Goal: Information Seeking & Learning: Understand process/instructions

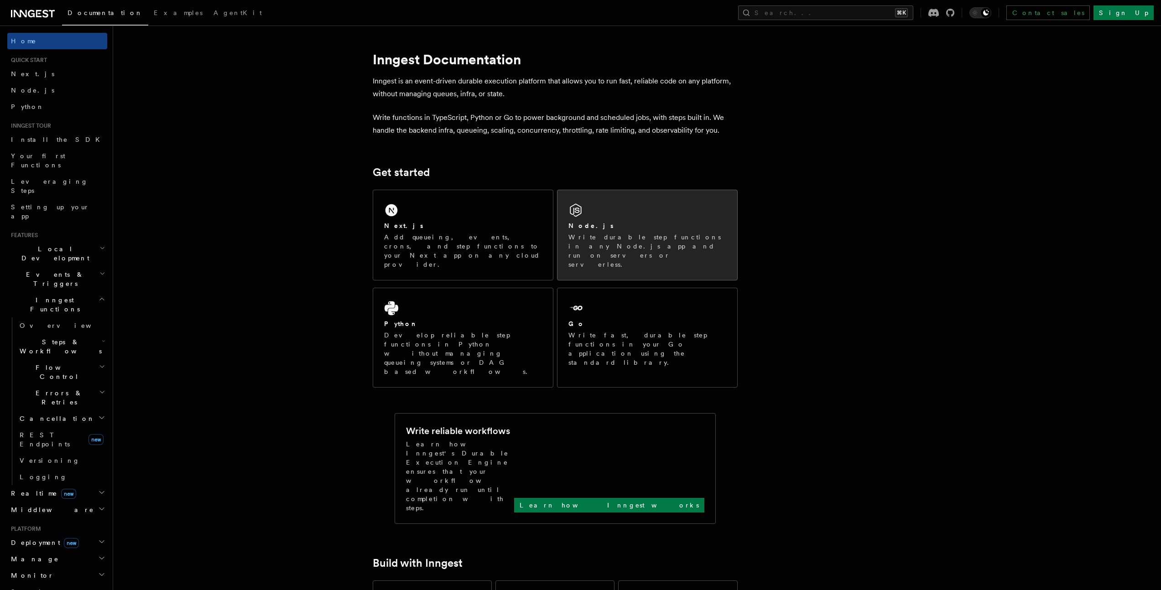
click at [620, 222] on div "Node.js" at bounding box center [647, 226] width 158 height 10
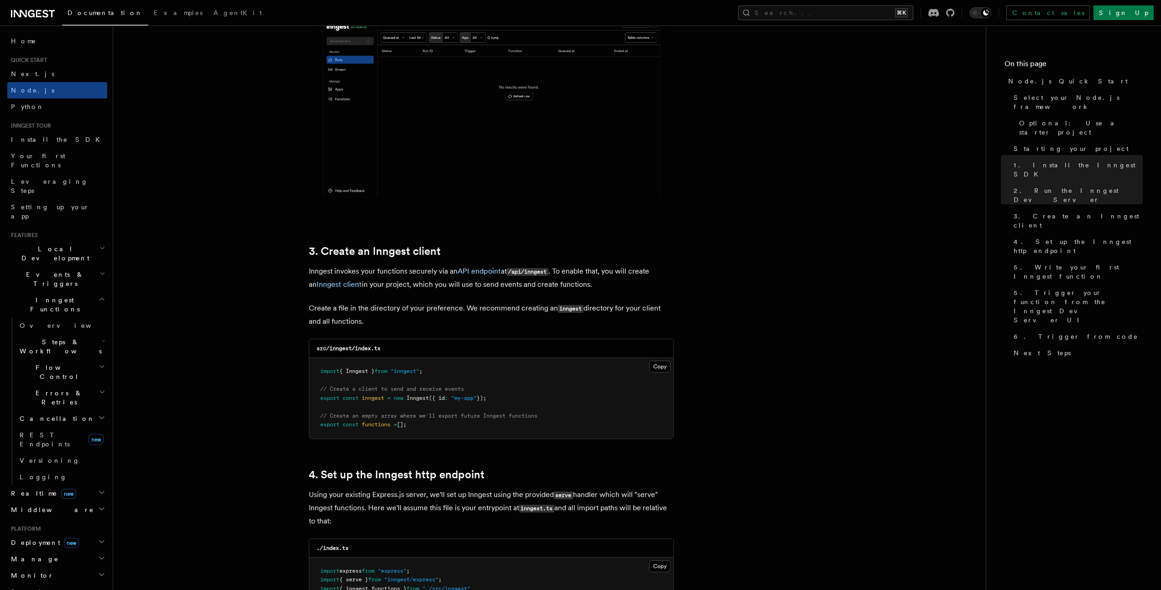
scroll to position [999, 0]
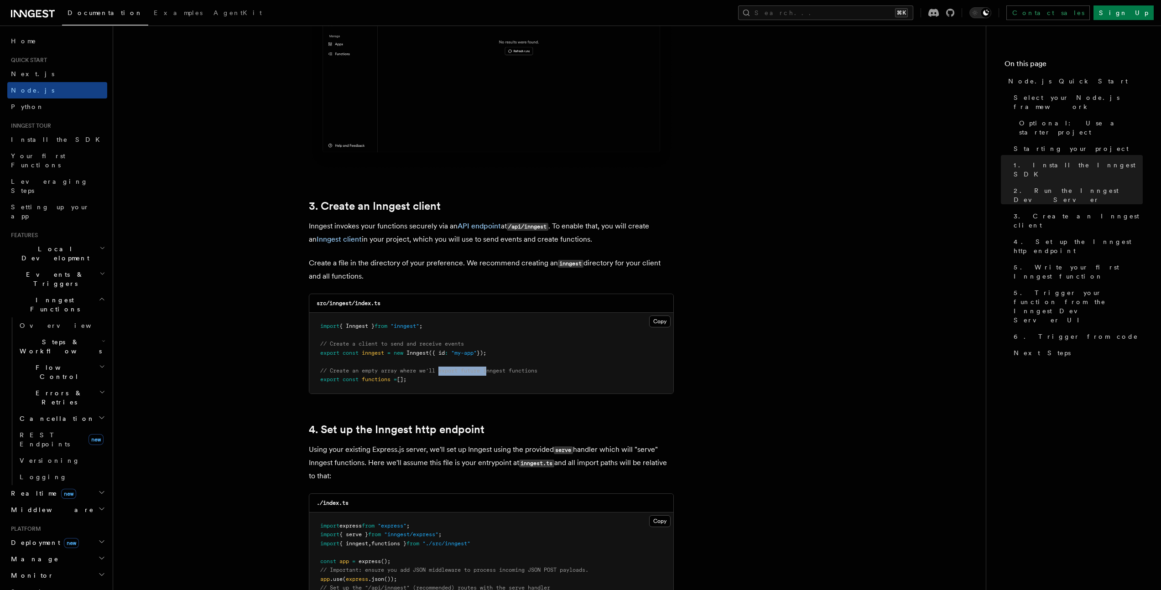
drag, startPoint x: 476, startPoint y: 374, endPoint x: 497, endPoint y: 375, distance: 21.0
click at [493, 374] on span "// Create an empty array where we'll export future Inngest functions" at bounding box center [428, 371] width 217 height 6
click at [497, 374] on span "// Create an empty array where we'll export future Inngest functions" at bounding box center [428, 371] width 217 height 6
drag, startPoint x: 525, startPoint y: 373, endPoint x: 558, endPoint y: 372, distance: 32.8
click at [555, 372] on pre "import { Inngest } from "inngest" ; // Create a client to send and receive even…" at bounding box center [491, 353] width 364 height 81
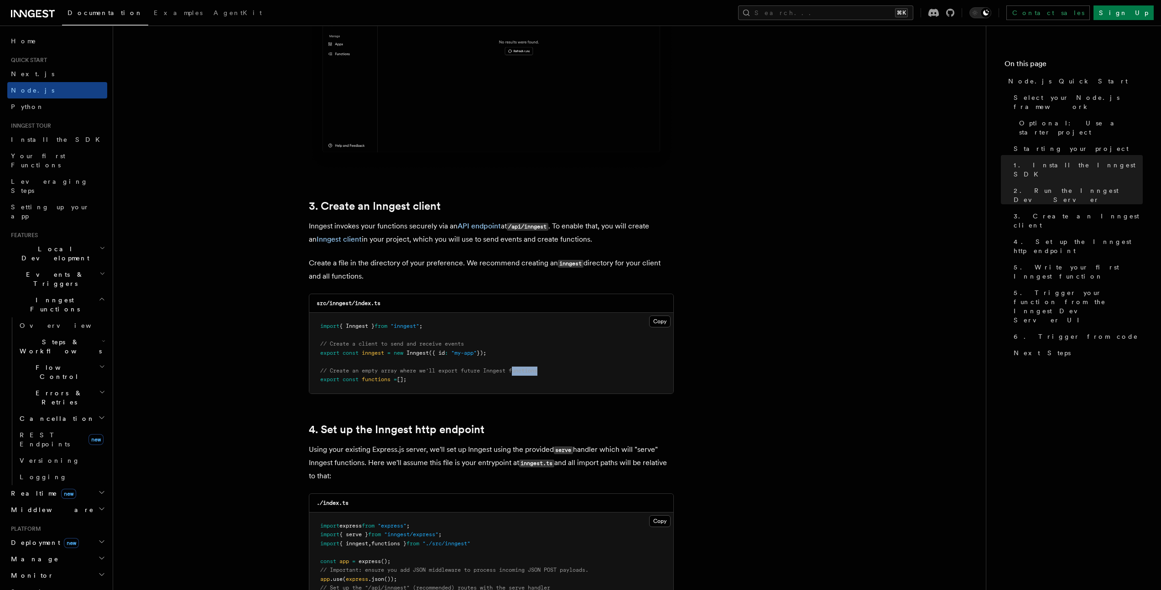
click at [558, 372] on pre "import { Inngest } from "inngest" ; // Create a client to send and receive even…" at bounding box center [491, 353] width 364 height 81
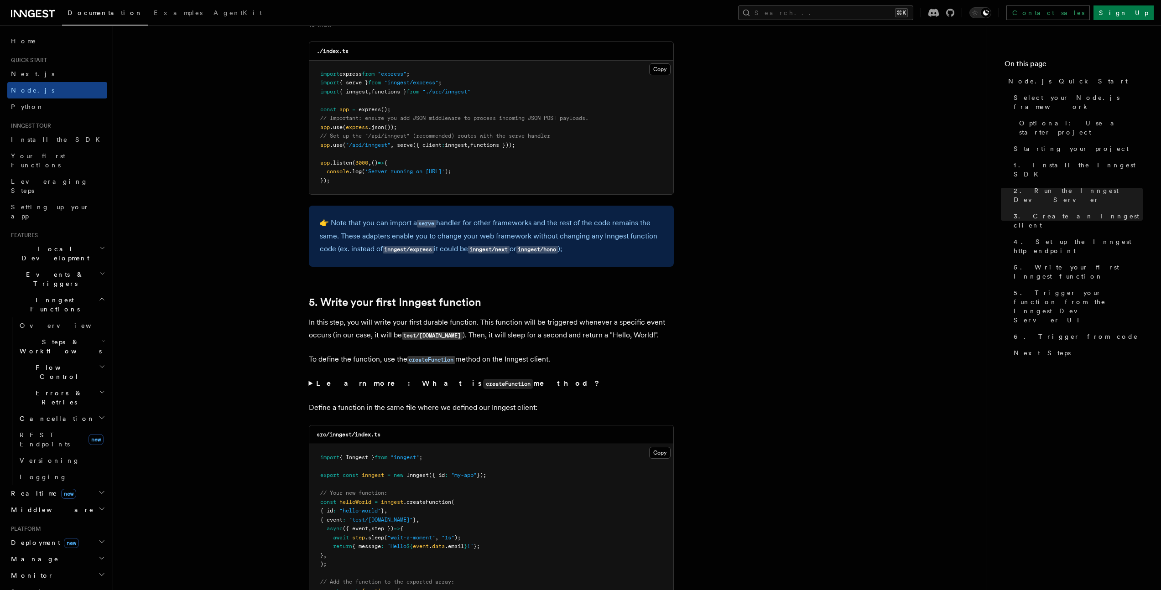
scroll to position [1570, 0]
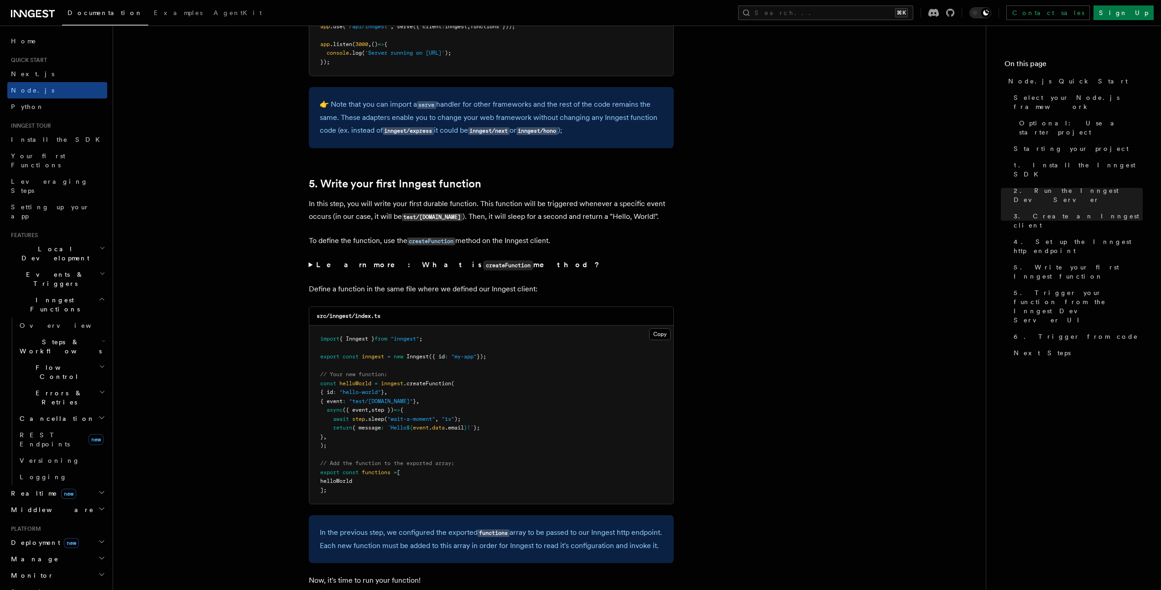
click at [358, 268] on strong "Learn more: What is createFunction method?" at bounding box center [458, 264] width 285 height 9
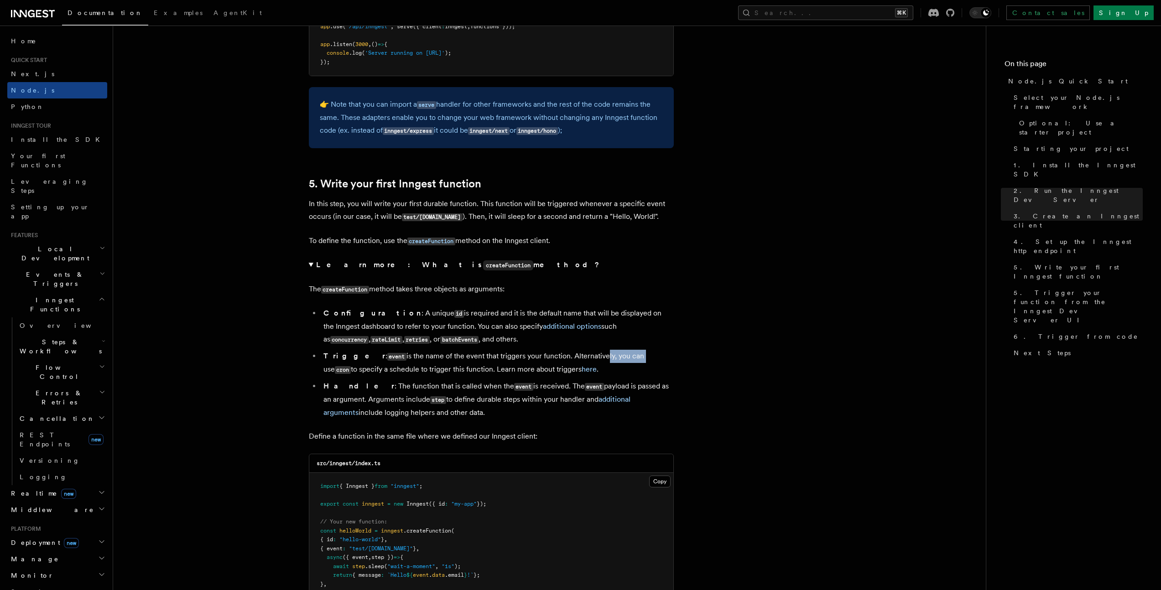
drag, startPoint x: 576, startPoint y: 360, endPoint x: 608, endPoint y: 360, distance: 32.8
click at [608, 360] on li "Trigger : event is the name of the event that triggers your function. Alternati…" at bounding box center [497, 363] width 353 height 26
drag, startPoint x: 608, startPoint y: 360, endPoint x: 642, endPoint y: 360, distance: 33.7
click at [641, 361] on li "Trigger : event is the name of the event that triggers your function. Alternati…" at bounding box center [497, 363] width 353 height 26
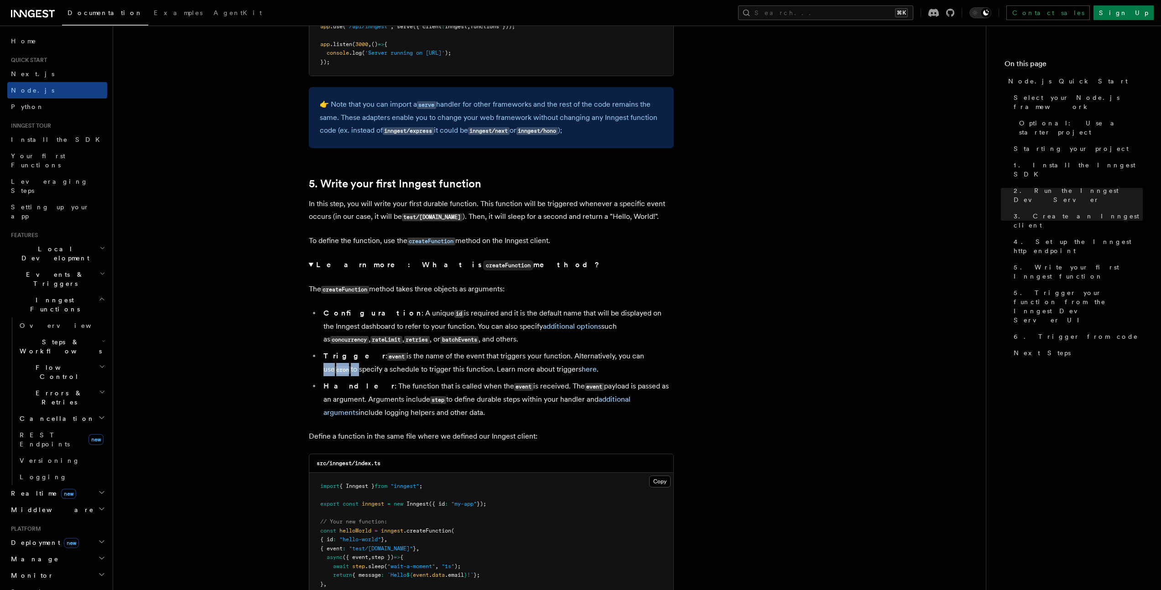
click at [643, 360] on li "Trigger : event is the name of the event that triggers your function. Alternati…" at bounding box center [497, 363] width 353 height 26
drag, startPoint x: 386, startPoint y: 372, endPoint x: 423, endPoint y: 371, distance: 37.0
click at [423, 371] on li "Trigger : event is the name of the event that triggers your function. Alternati…" at bounding box center [497, 363] width 353 height 26
drag, startPoint x: 460, startPoint y: 373, endPoint x: 488, endPoint y: 373, distance: 28.3
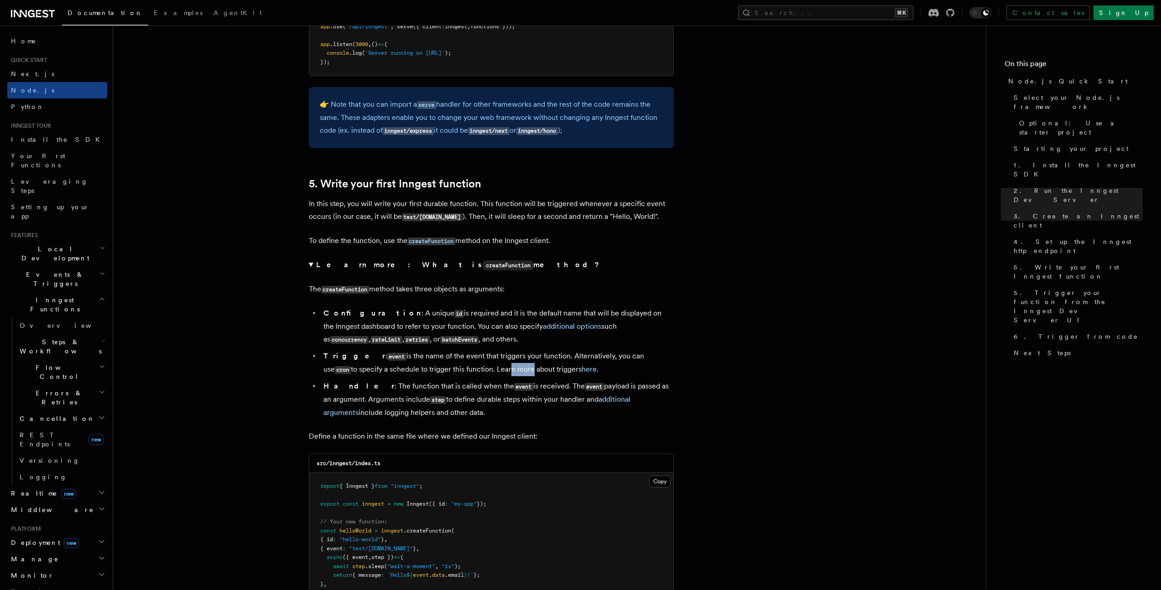
click at [488, 373] on li "Trigger : event is the name of the event that triggers your function. Alternati…" at bounding box center [497, 363] width 353 height 26
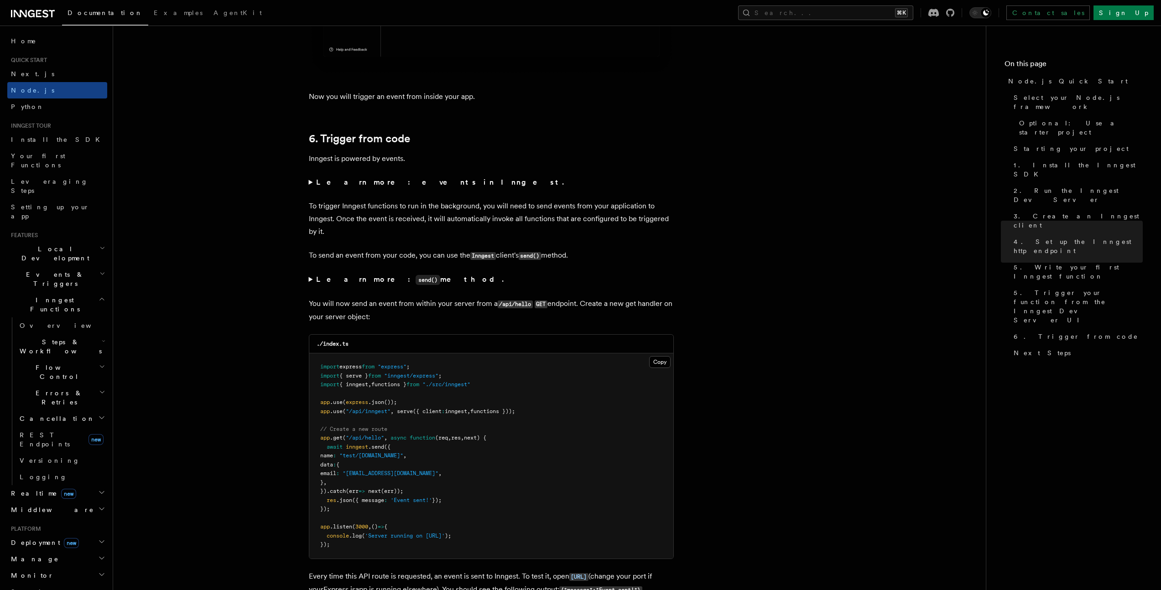
scroll to position [4811, 0]
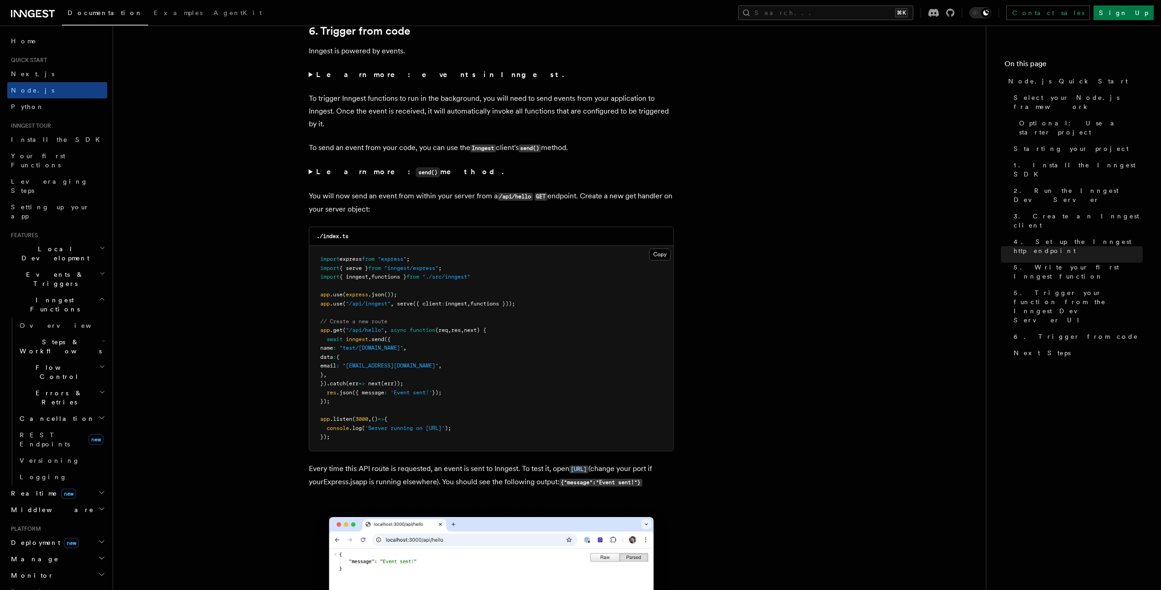
click at [311, 179] on summary "Learn more: send() method." at bounding box center [491, 172] width 365 height 13
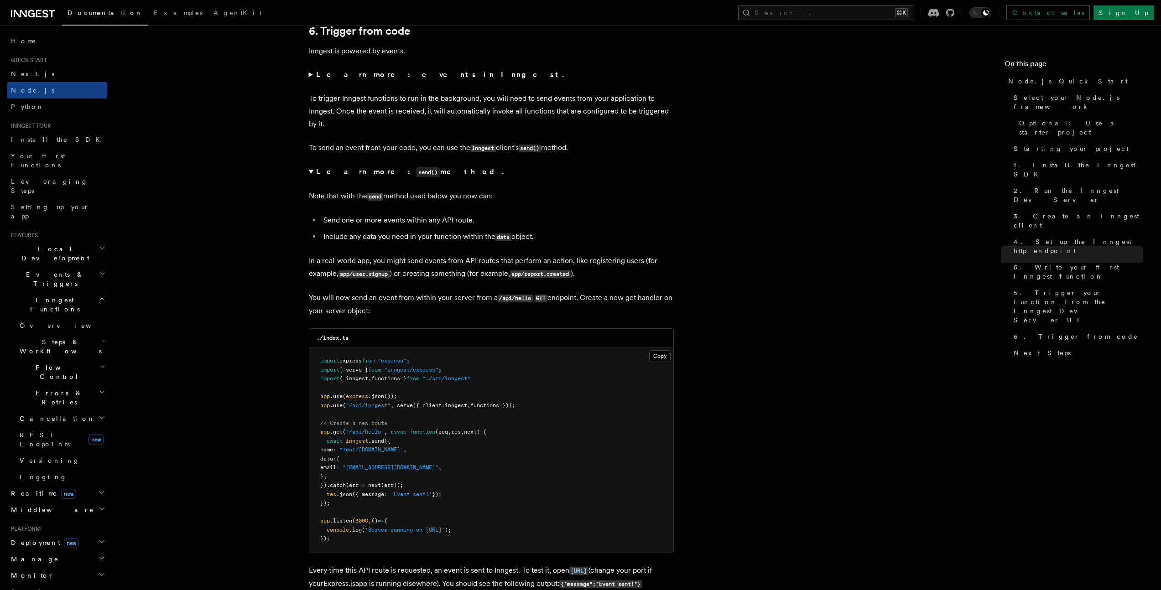
scroll to position [4981, 0]
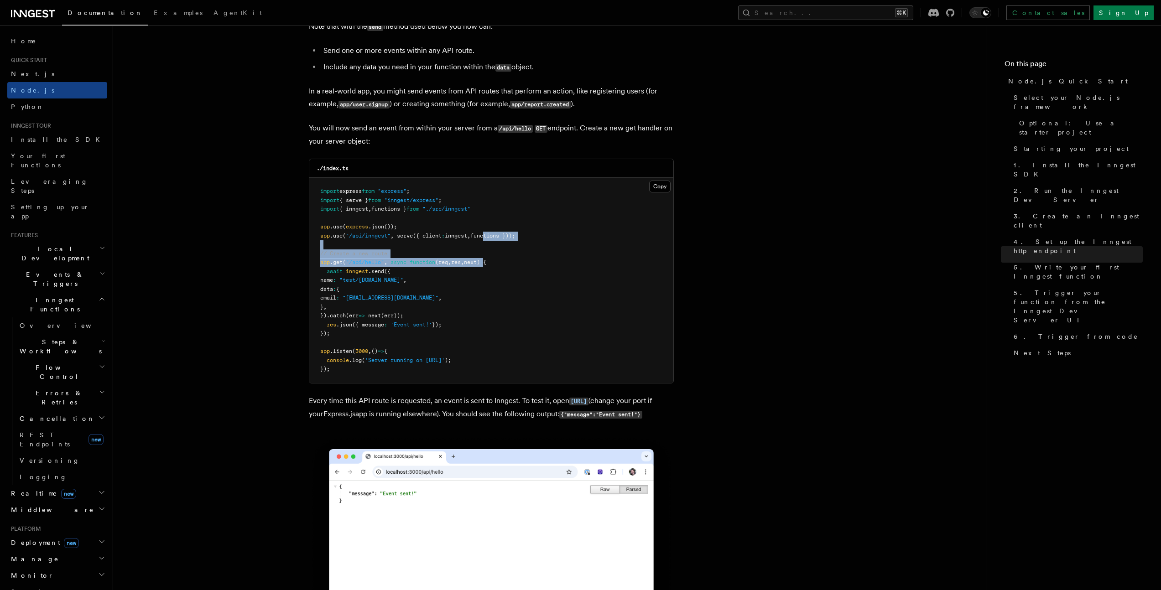
drag, startPoint x: 492, startPoint y: 270, endPoint x: 494, endPoint y: 297, distance: 27.4
click at [494, 292] on pre "import express from "express" ; import { serve } from "inngest/express" ; impor…" at bounding box center [491, 280] width 364 height 205
click at [494, 297] on pre "import express from "express" ; import { serve } from "inngest/express" ; impor…" at bounding box center [491, 280] width 364 height 205
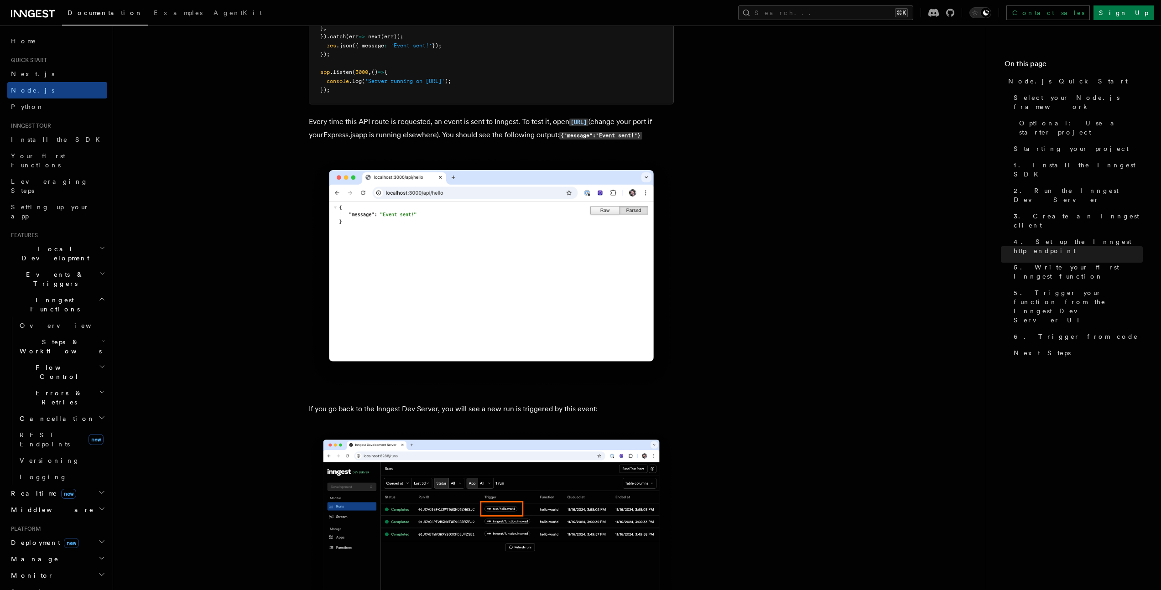
scroll to position [5426, 0]
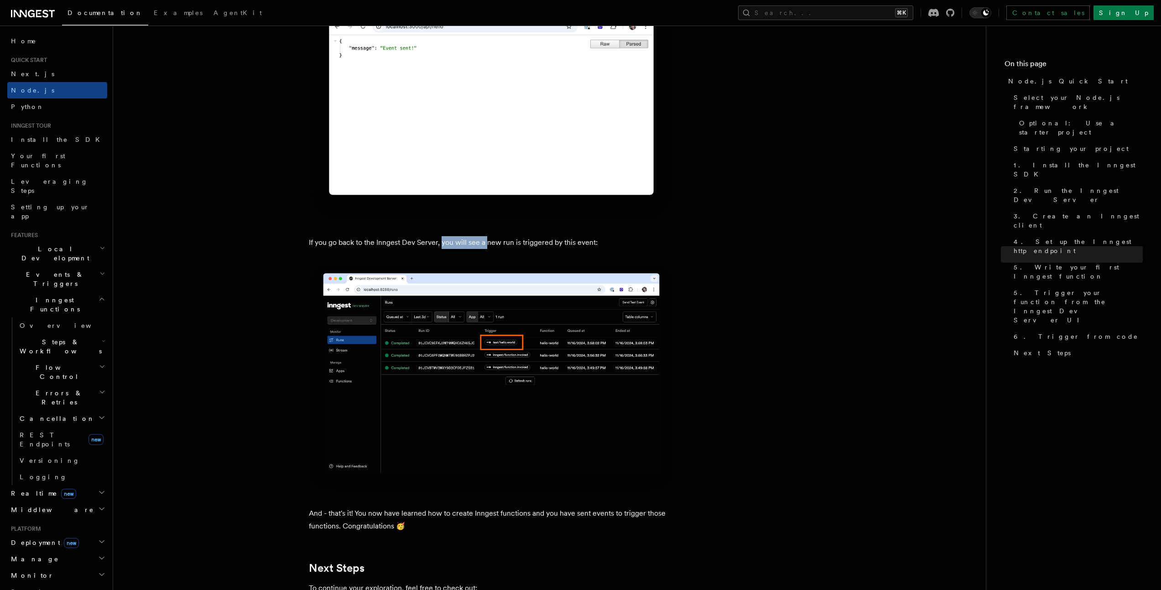
drag, startPoint x: 494, startPoint y: 282, endPoint x: 499, endPoint y: 282, distance: 4.6
click at [524, 249] on p "If you go back to the Inngest Dev Server, you will see a new run is triggered b…" at bounding box center [491, 242] width 365 height 13
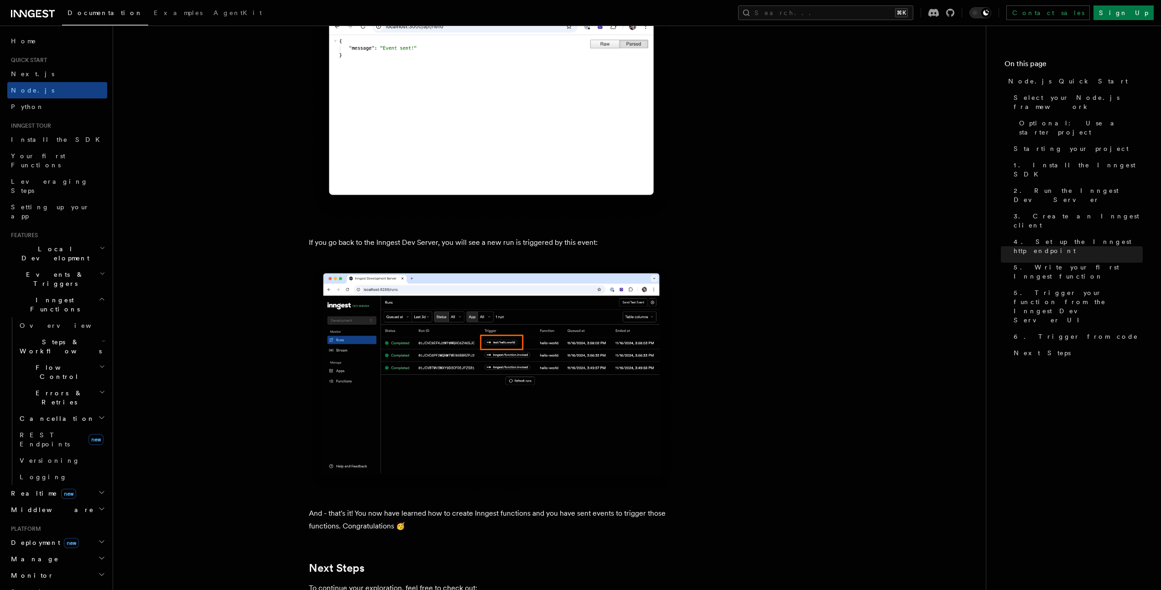
click at [524, 249] on p "If you go back to the Inngest Dev Server, you will see a new run is triggered b…" at bounding box center [491, 242] width 365 height 13
click at [543, 249] on p "If you go back to the Inngest Dev Server, you will see a new run is triggered b…" at bounding box center [491, 242] width 365 height 13
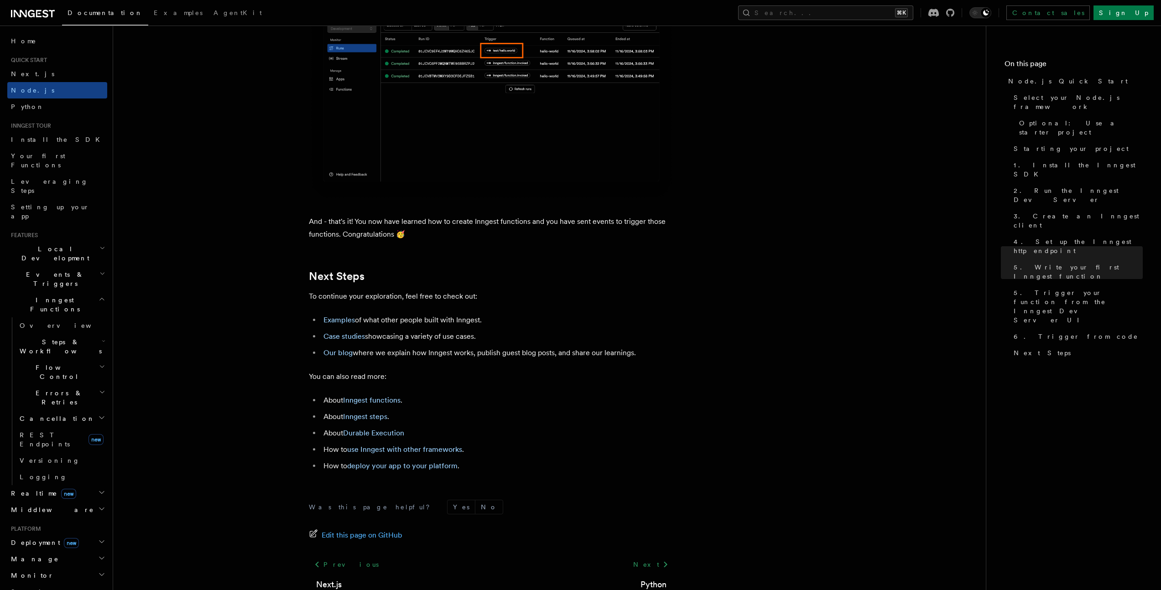
scroll to position [5812, 0]
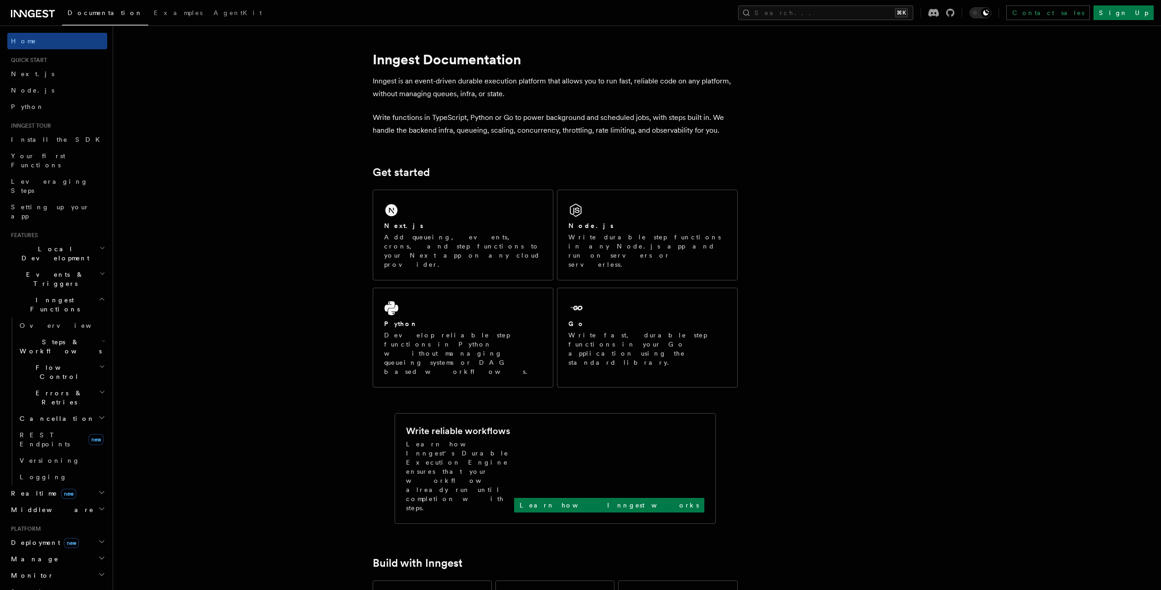
scroll to position [36, 0]
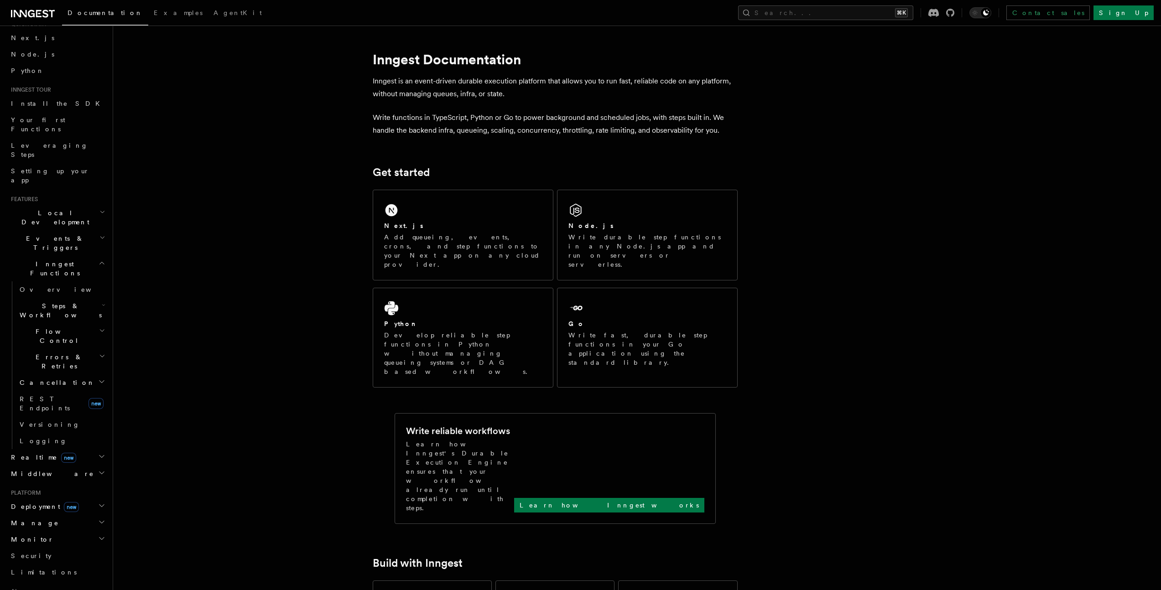
click at [52, 327] on span "Flow Control" at bounding box center [57, 336] width 83 height 18
click at [47, 353] on span "Overview" at bounding box center [75, 356] width 94 height 7
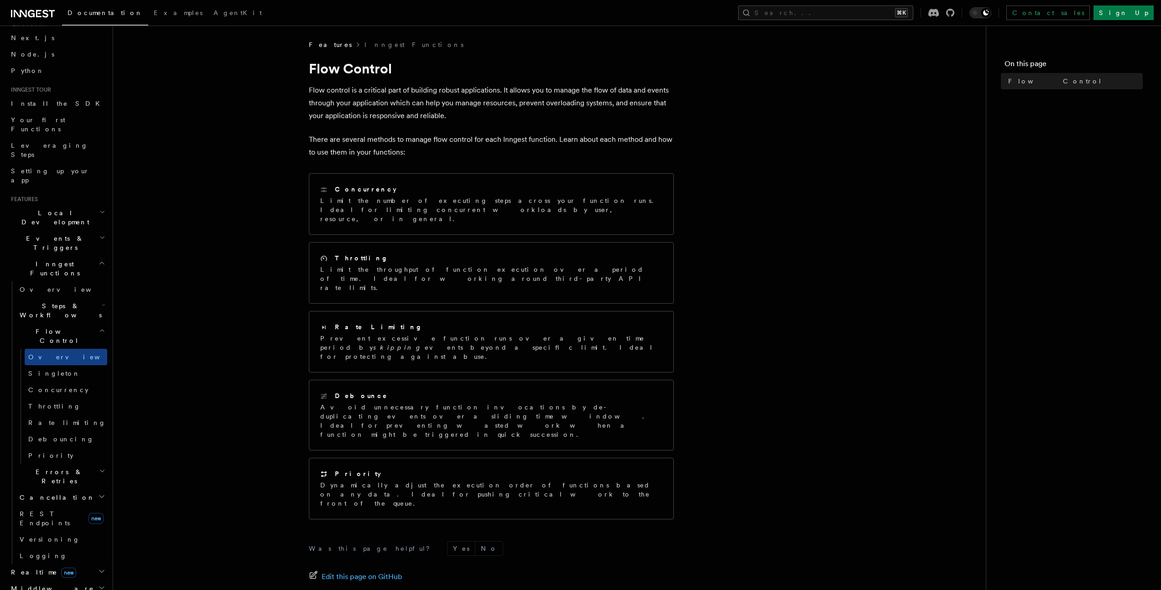
scroll to position [39, 0]
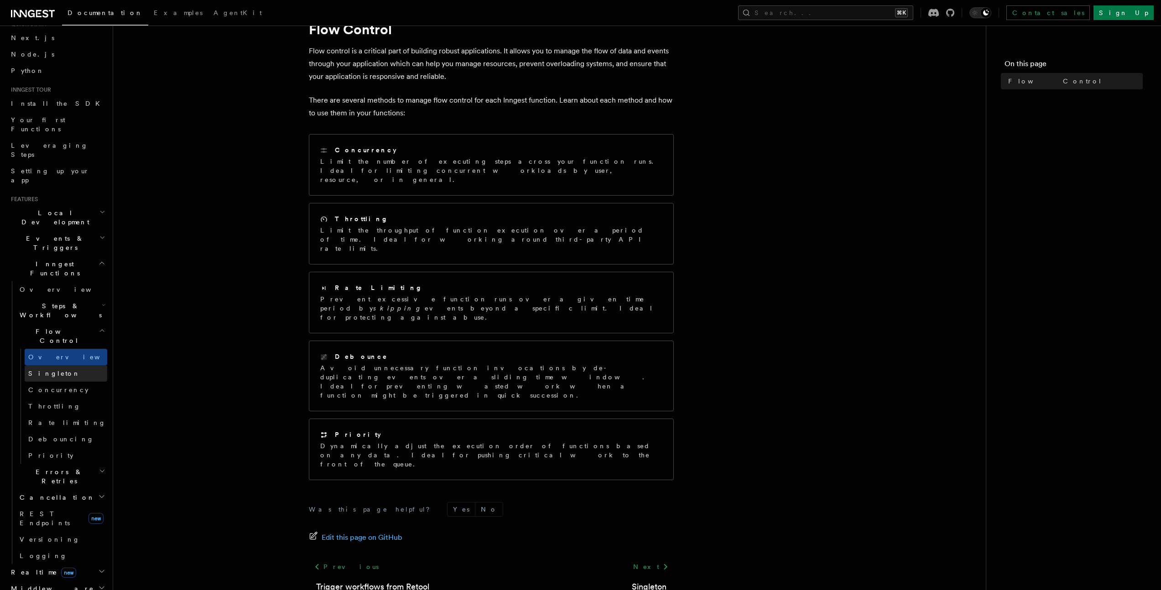
click at [59, 365] on link "Singleton" at bounding box center [66, 373] width 83 height 16
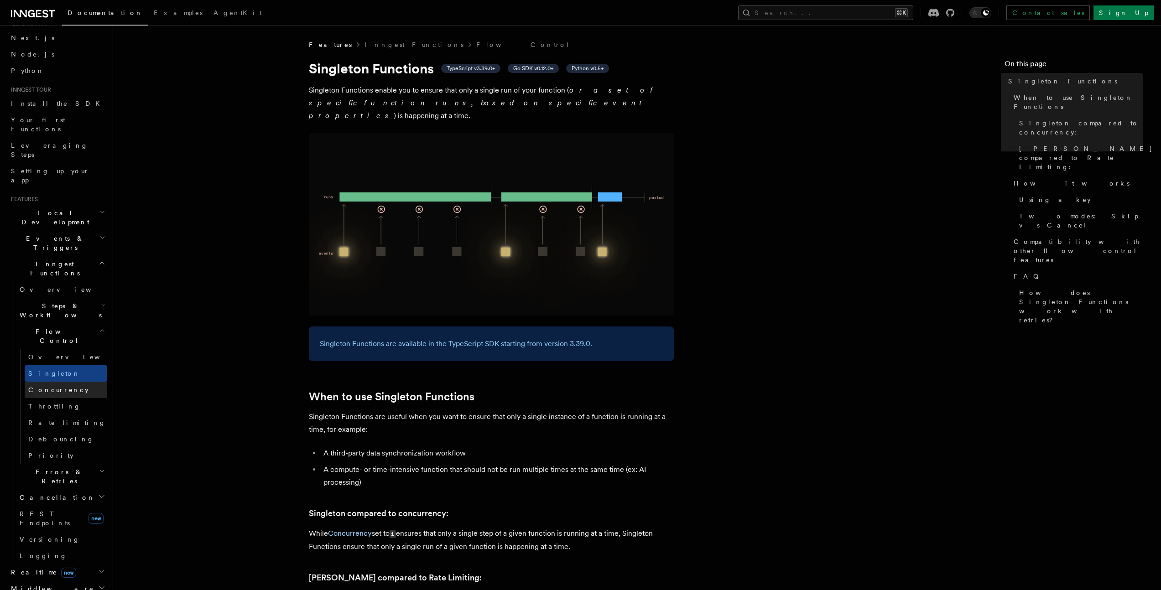
click at [56, 386] on span "Concurrency" at bounding box center [58, 389] width 60 height 7
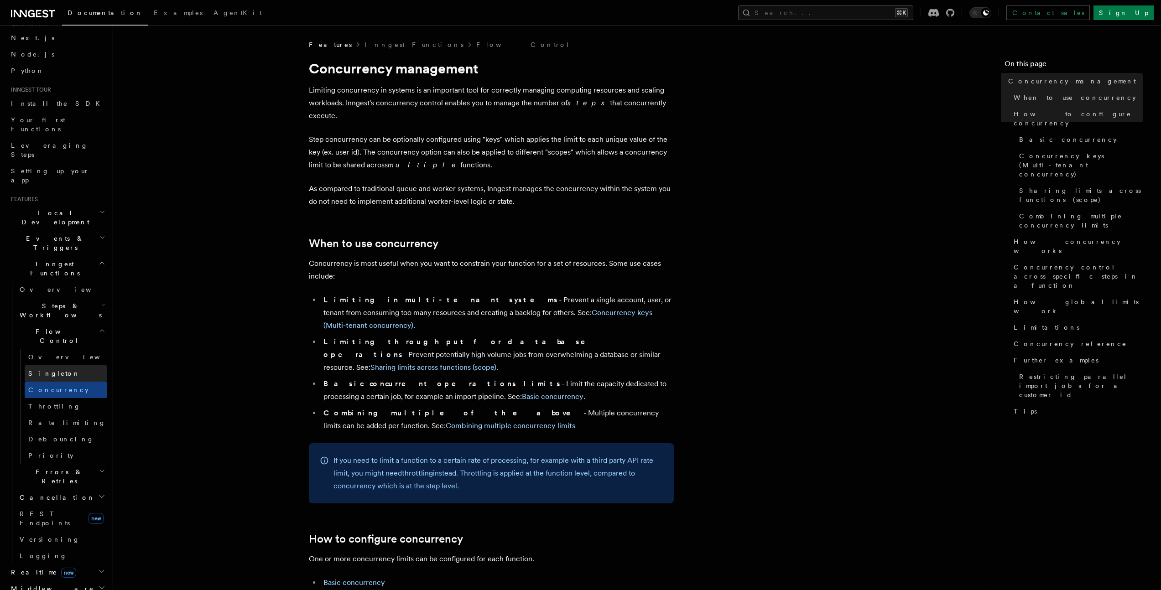
click at [54, 370] on span "Singleton" at bounding box center [54, 373] width 52 height 7
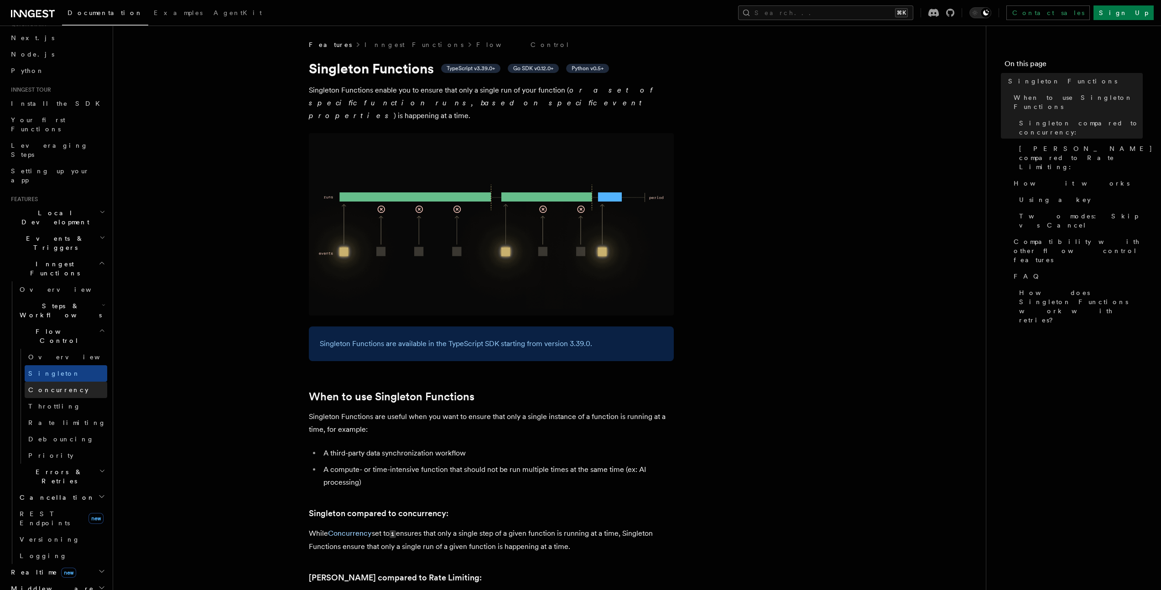
scroll to position [163, 0]
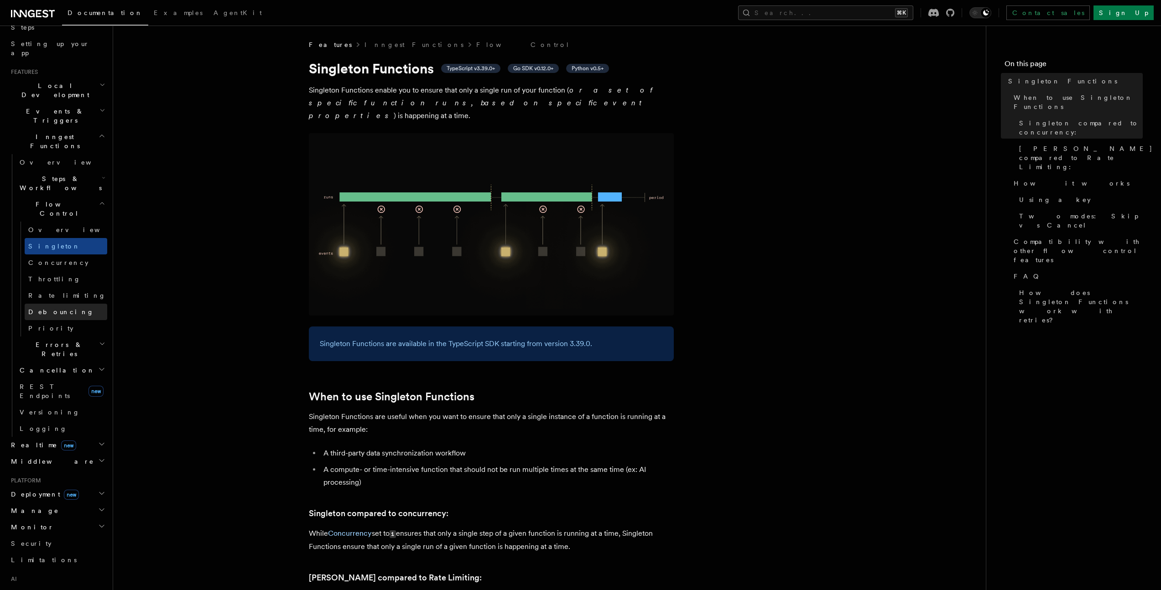
click at [46, 308] on span "Debouncing" at bounding box center [61, 311] width 66 height 7
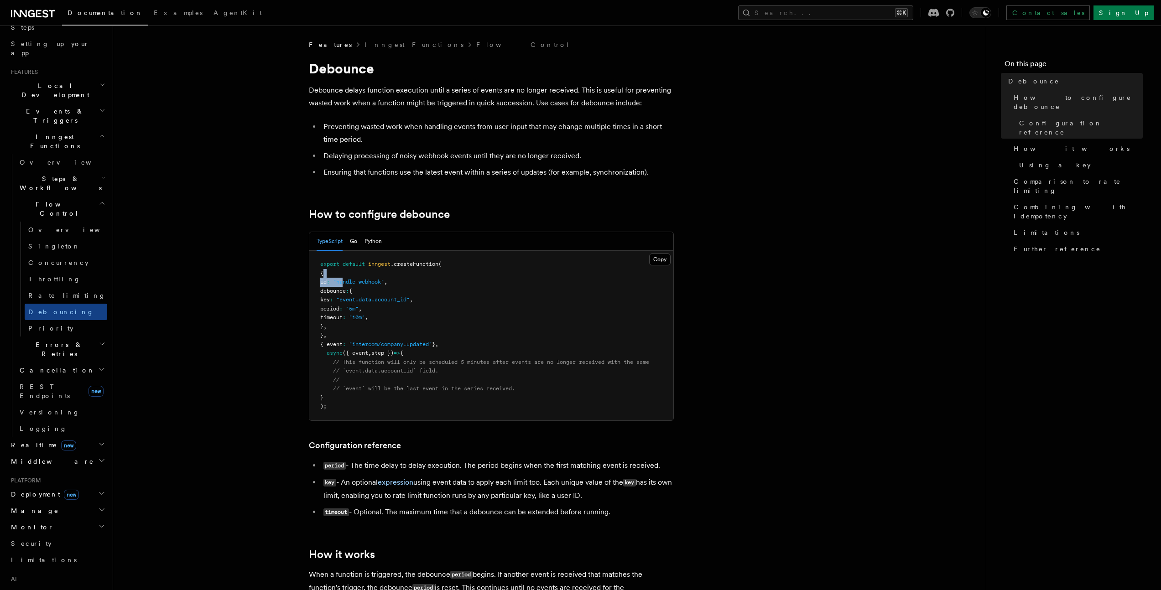
drag, startPoint x: 358, startPoint y: 291, endPoint x: 362, endPoint y: 306, distance: 14.5
click at [362, 304] on pre "export default inngest .createFunction ( { id : "handle-webhook" , debounce : {…" at bounding box center [491, 336] width 364 height 170
click at [342, 306] on span ":" at bounding box center [340, 309] width 3 height 6
click at [346, 290] on span "debounce" at bounding box center [333, 291] width 26 height 6
click at [346, 291] on span "debounce" at bounding box center [333, 291] width 26 height 6
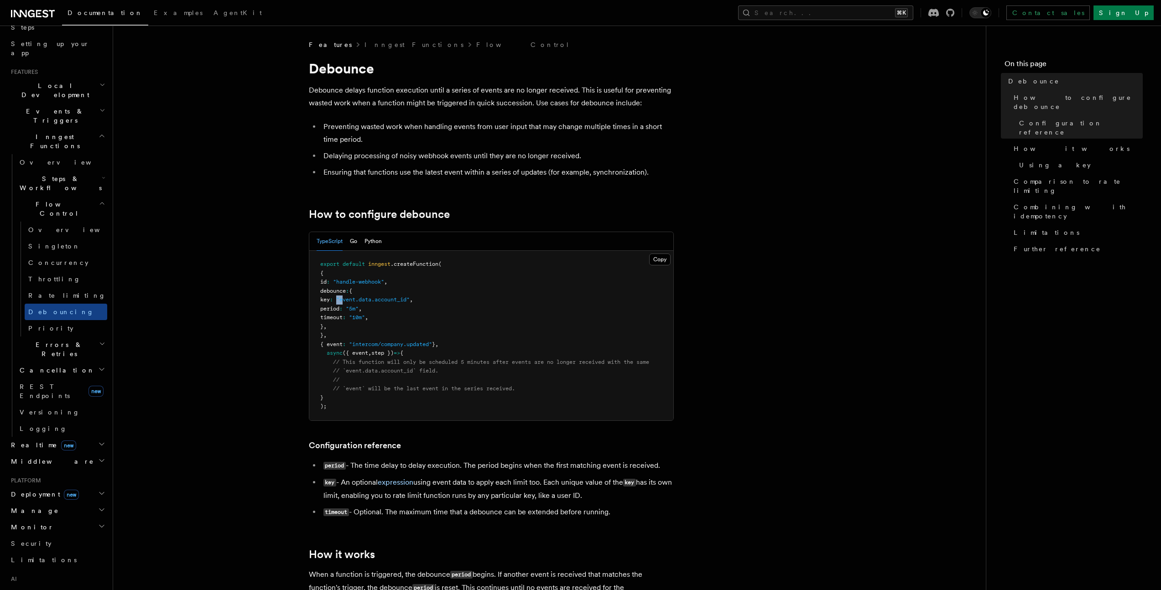
drag, startPoint x: 356, startPoint y: 297, endPoint x: 359, endPoint y: 305, distance: 8.4
click at [361, 303] on span ""event.data.account_id"" at bounding box center [372, 299] width 73 height 6
click at [342, 317] on span "timeout" at bounding box center [331, 317] width 22 height 6
click at [54, 320] on link "Priority" at bounding box center [66, 328] width 83 height 16
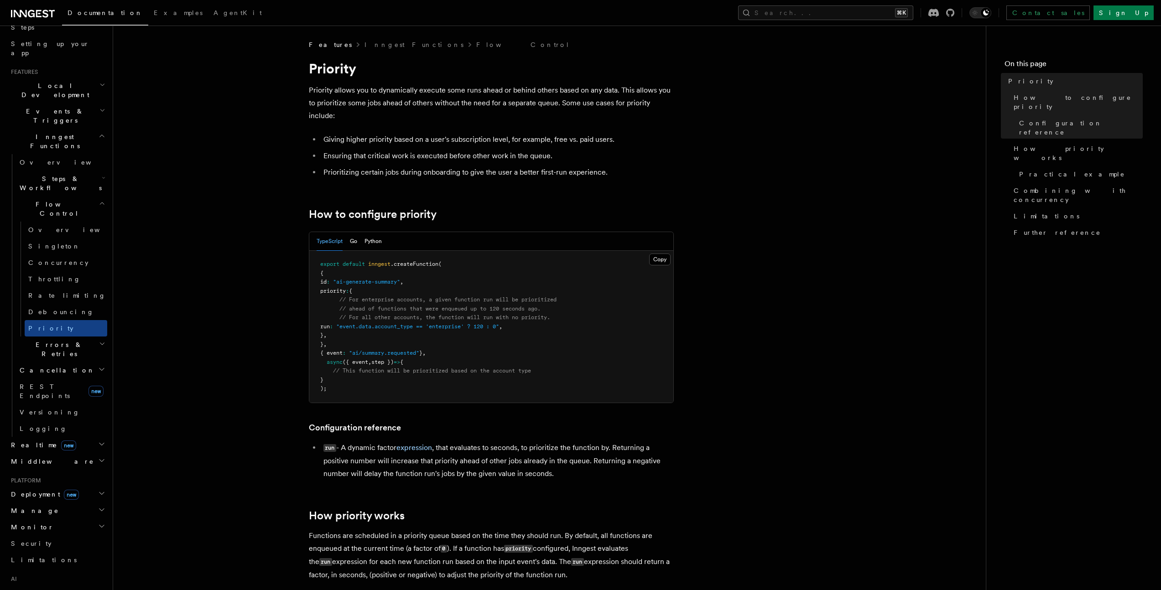
click at [99, 340] on icon "button" at bounding box center [102, 343] width 6 height 7
click at [49, 400] on span "Rollbacks" at bounding box center [57, 403] width 58 height 7
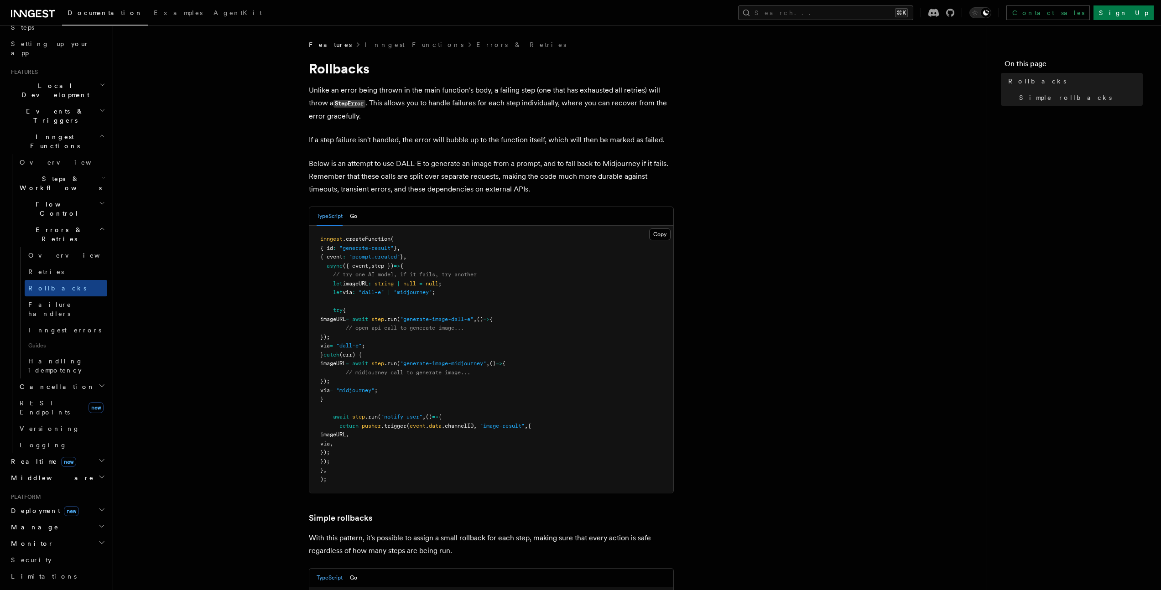
scroll to position [12, 0]
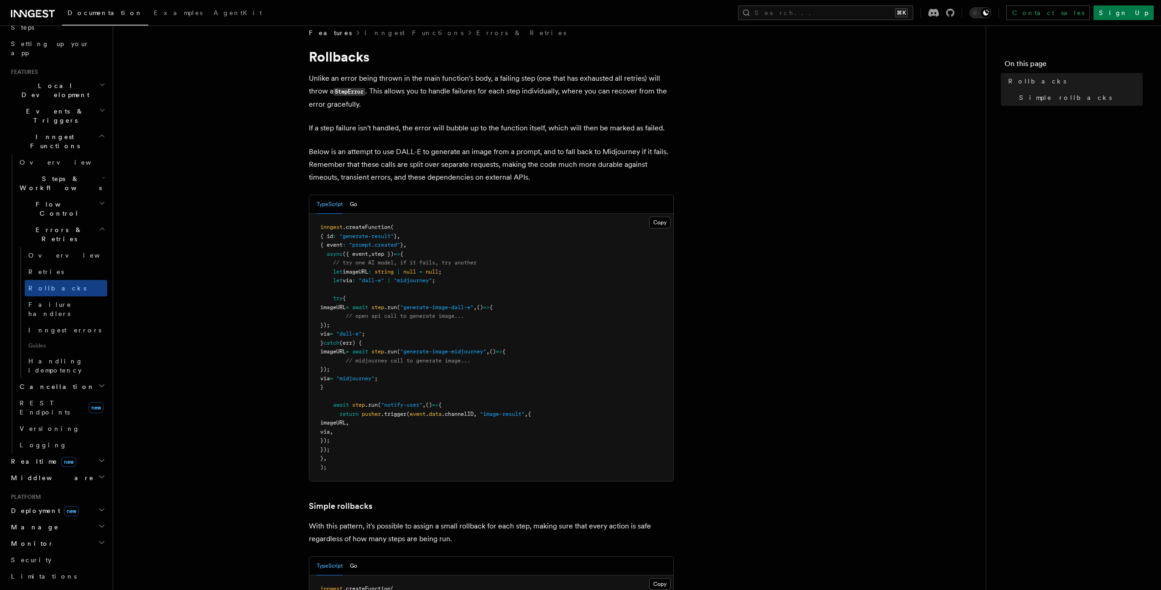
click at [100, 202] on icon "button" at bounding box center [102, 203] width 4 height 2
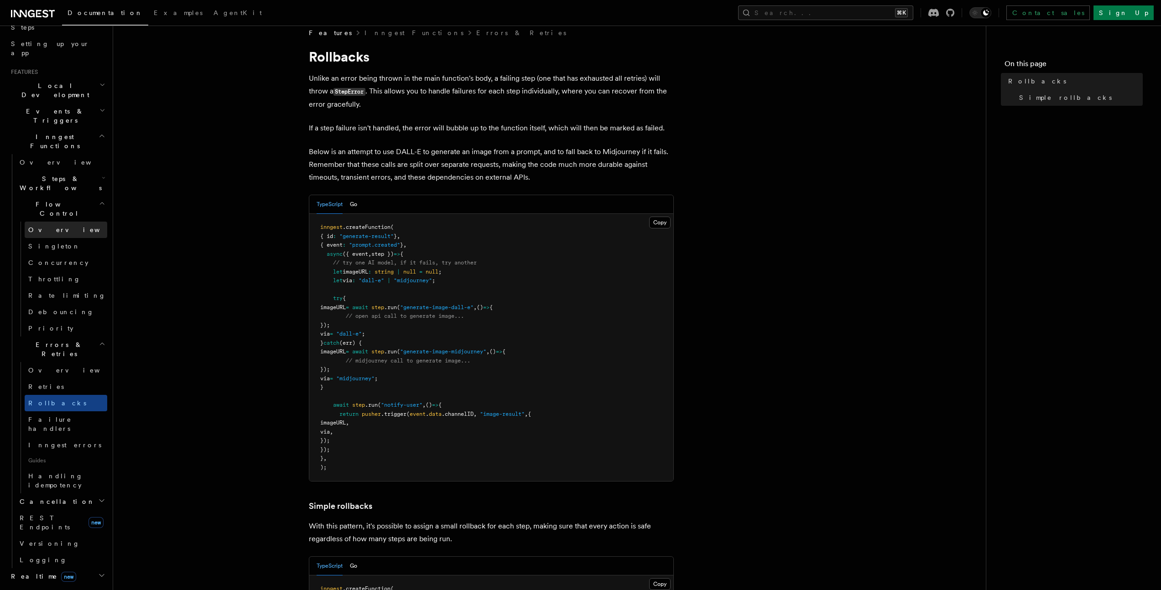
click at [50, 226] on span "Overview" at bounding box center [75, 229] width 94 height 7
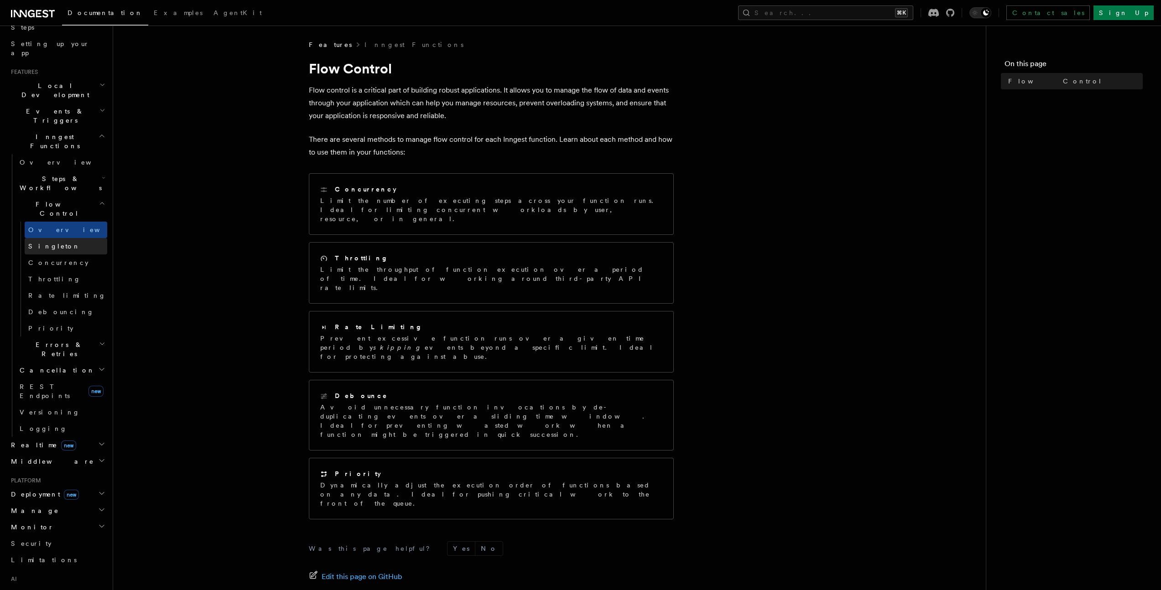
click at [53, 243] on span "Singleton" at bounding box center [54, 246] width 52 height 7
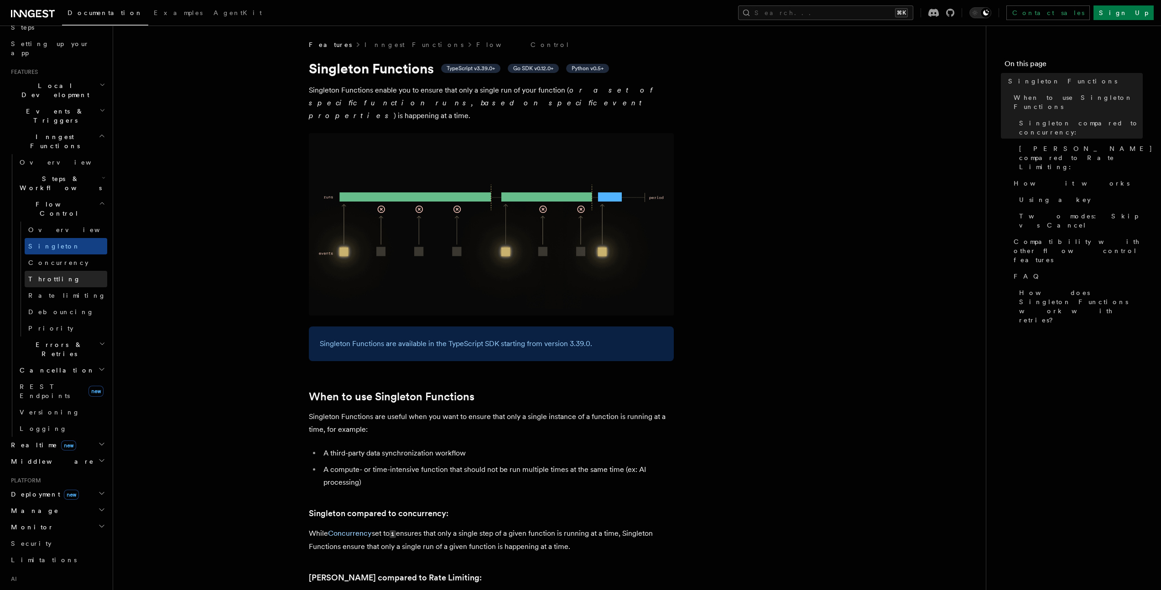
click at [58, 271] on link "Throttling" at bounding box center [66, 279] width 83 height 16
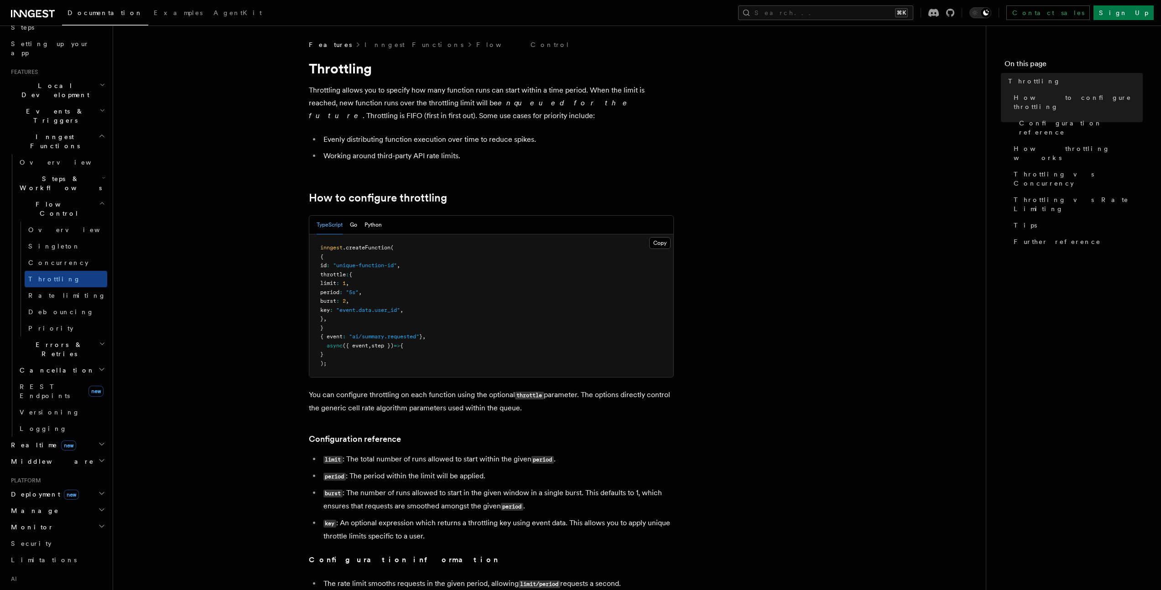
click at [103, 177] on icon "button" at bounding box center [104, 177] width 2 height 1
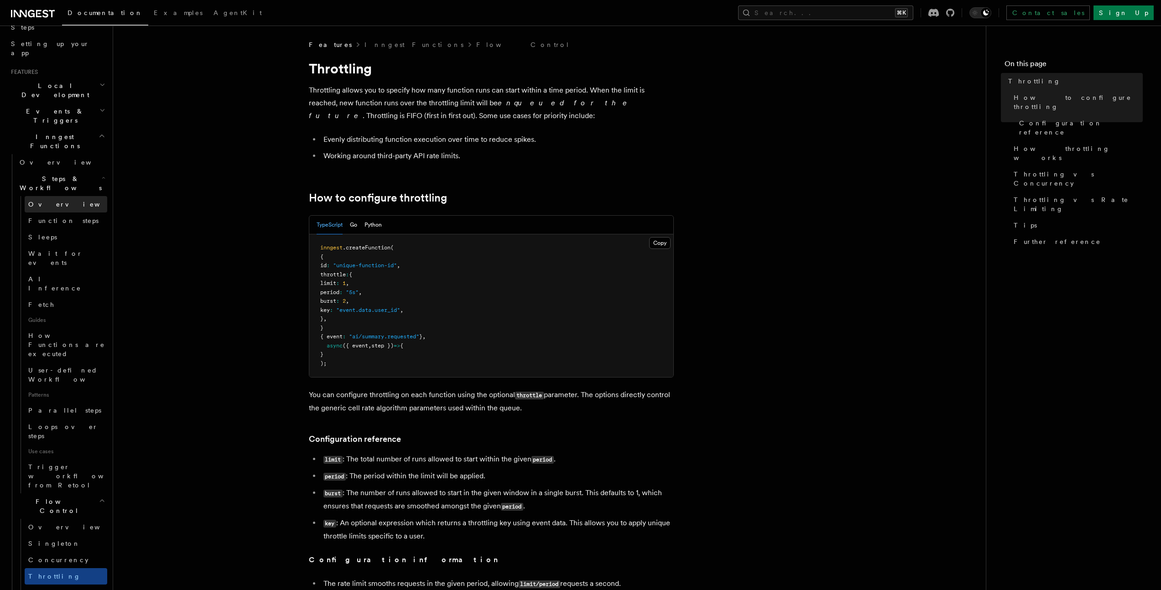
click at [48, 201] on span "Overview" at bounding box center [75, 204] width 94 height 7
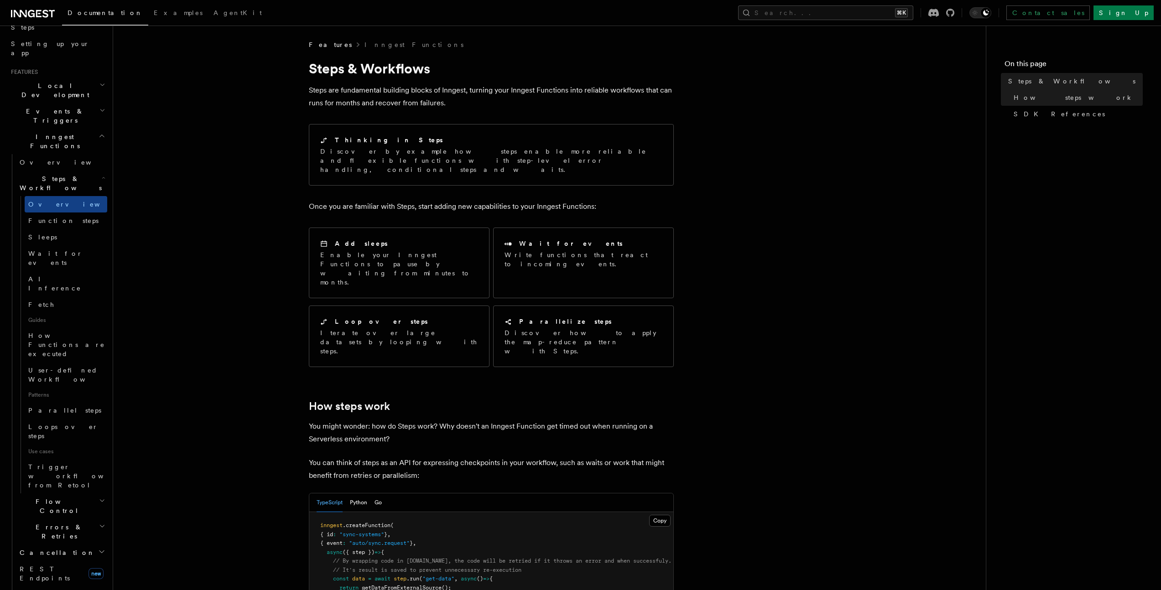
scroll to position [209, 0]
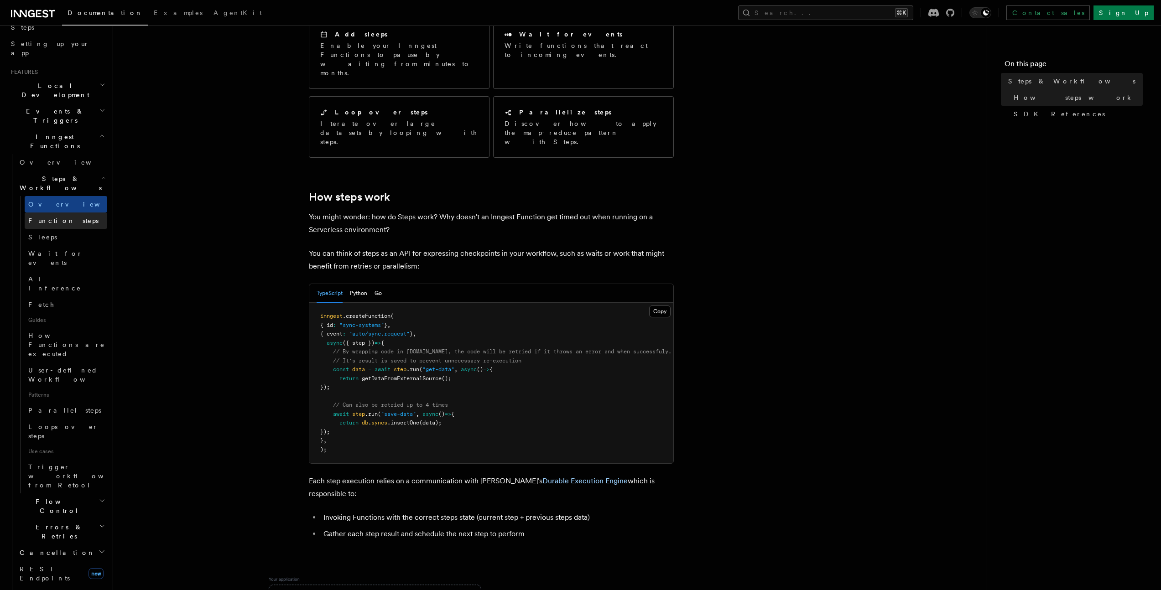
click at [64, 217] on span "Function steps" at bounding box center [63, 220] width 70 height 7
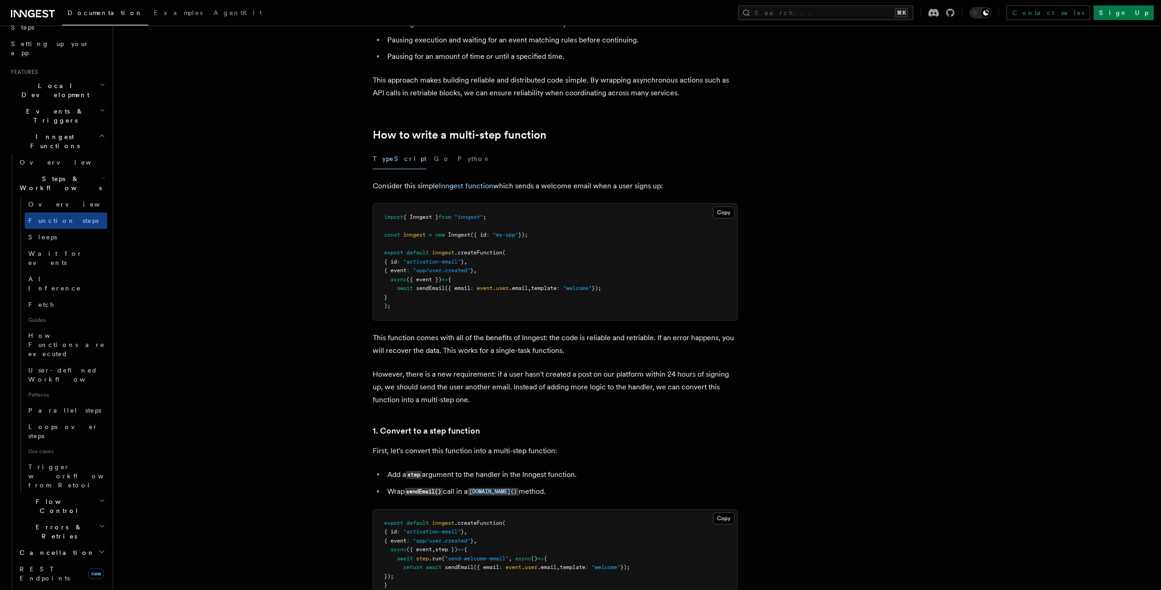
scroll to position [208, 0]
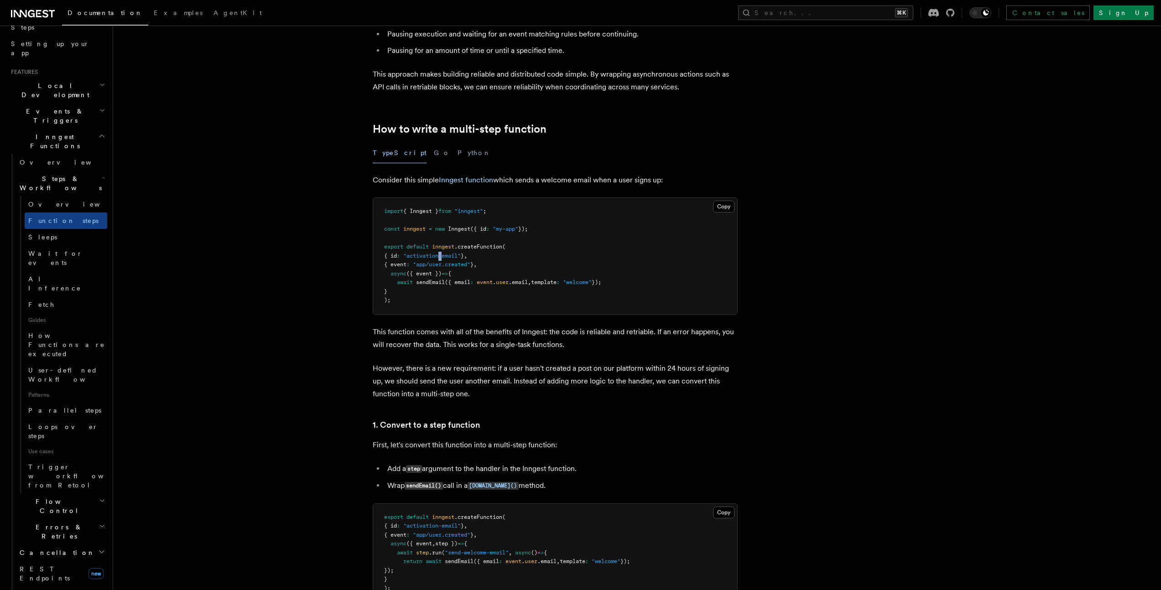
click at [450, 255] on span ""activation-email"" at bounding box center [431, 256] width 57 height 6
drag, startPoint x: 419, startPoint y: 267, endPoint x: 456, endPoint y: 270, distance: 36.6
click at [456, 270] on pre "import { Inngest } from "inngest" ; const inngest = new Inngest ({ id : "my-app…" at bounding box center [555, 256] width 364 height 116
click at [459, 270] on pre "import { Inngest } from "inngest" ; const inngest = new Inngest ({ id : "my-app…" at bounding box center [555, 256] width 364 height 116
drag, startPoint x: 438, startPoint y: 274, endPoint x: 455, endPoint y: 275, distance: 17.0
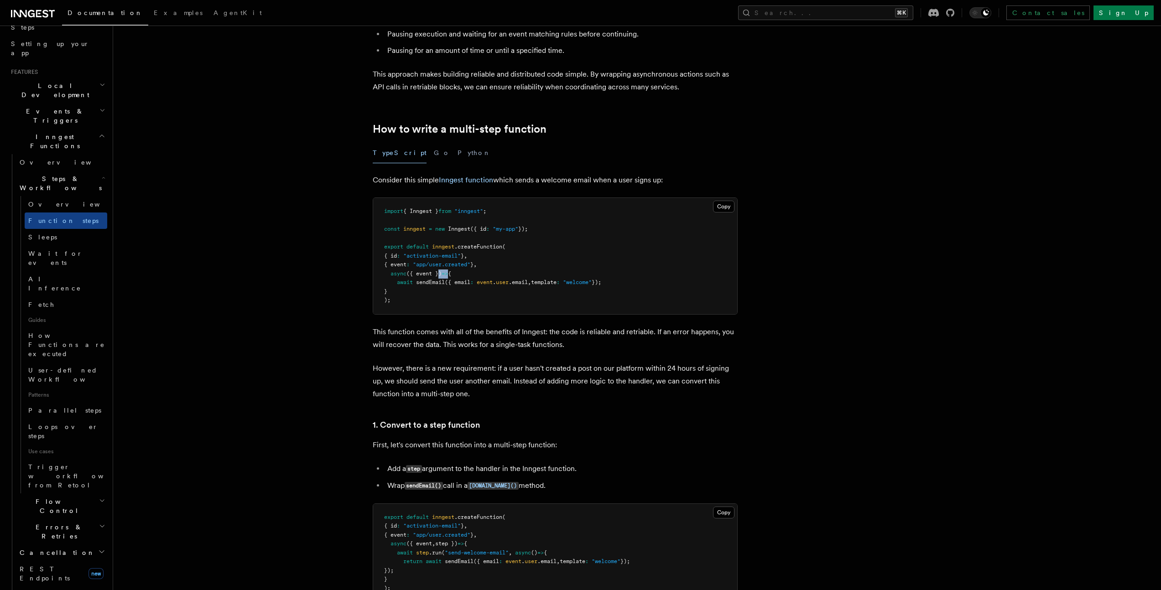
click at [451, 275] on span "async ({ event }) => {" at bounding box center [417, 273] width 67 height 6
click at [448, 275] on span "=>" at bounding box center [444, 273] width 6 height 6
drag, startPoint x: 459, startPoint y: 280, endPoint x: 493, endPoint y: 281, distance: 33.8
click at [492, 281] on span "await sendEmail ({ email : event . user .email , template : "welcome" });" at bounding box center [492, 282] width 217 height 6
click at [493, 280] on span "event" at bounding box center [485, 282] width 16 height 6
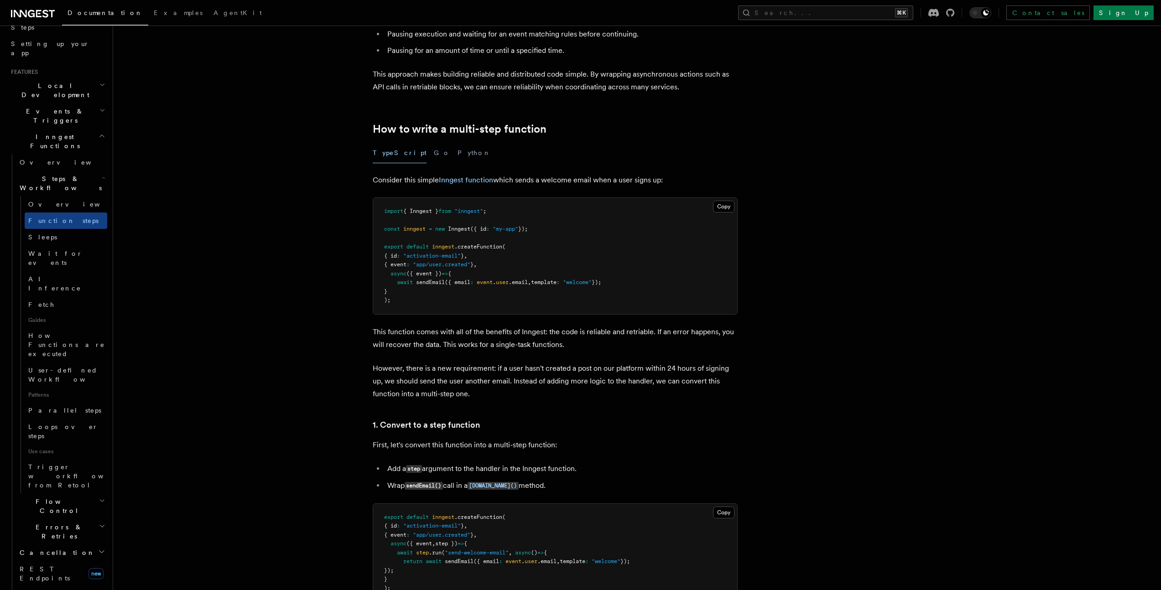
click at [419, 275] on span "({ event })" at bounding box center [423, 273] width 35 height 6
click at [448, 274] on span "=>" at bounding box center [444, 273] width 6 height 6
click at [440, 280] on span "sendEmail" at bounding box center [430, 282] width 29 height 6
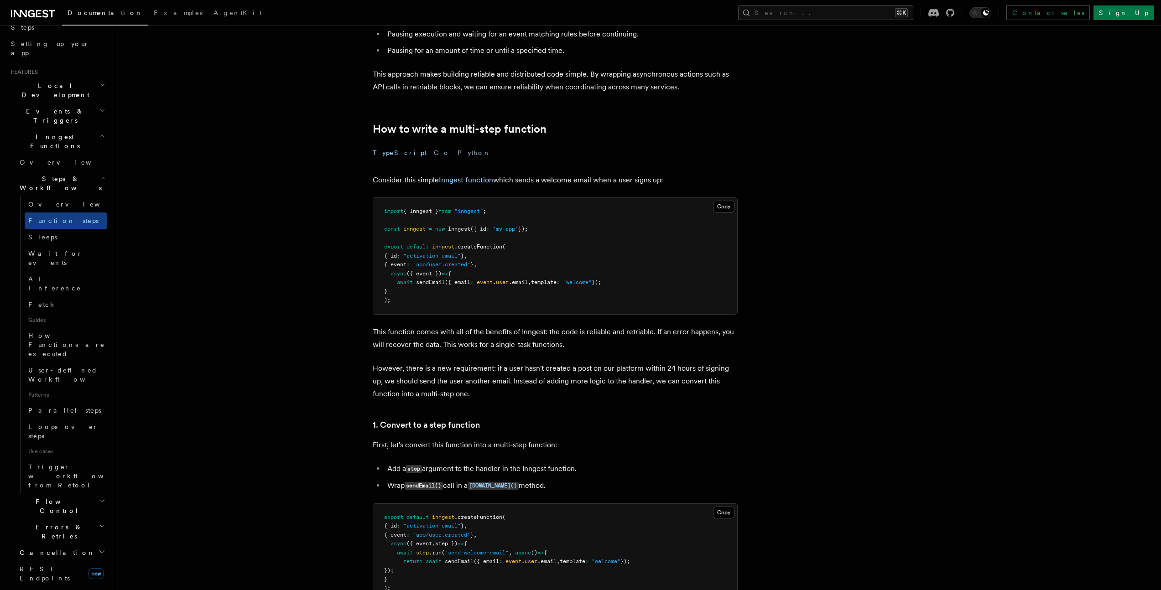
click at [469, 282] on span "({ email" at bounding box center [458, 282] width 26 height 6
click at [432, 273] on span "({ event })" at bounding box center [423, 273] width 35 height 6
click at [462, 286] on pre "import { Inngest } from "inngest" ; const inngest = new Inngest ({ id : "my-app…" at bounding box center [555, 256] width 364 height 116
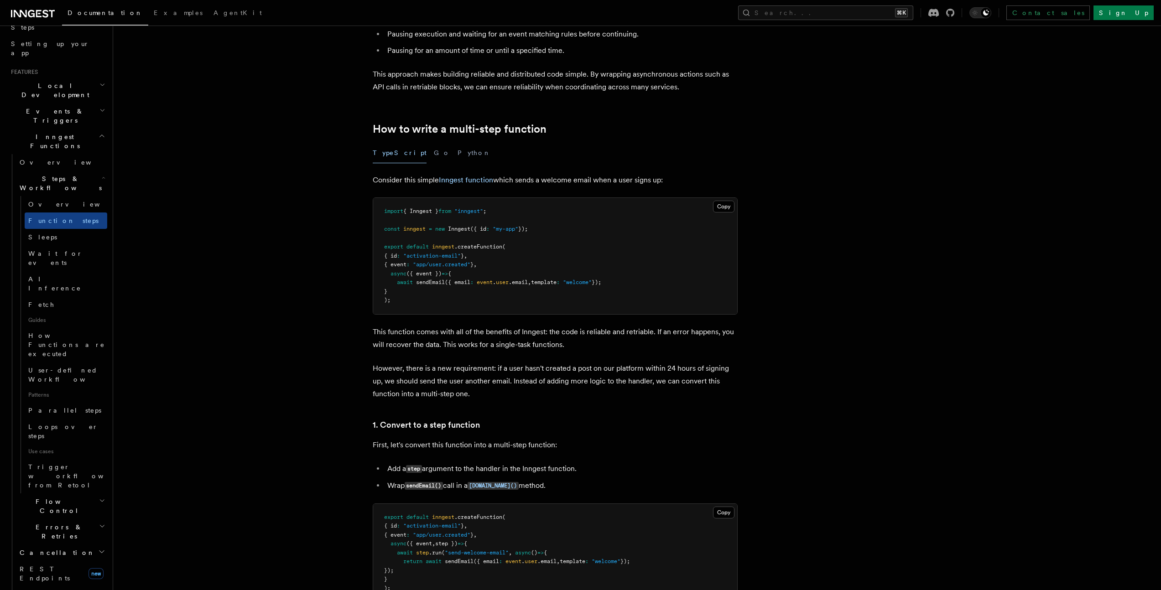
click at [499, 282] on span "user" at bounding box center [502, 282] width 13 height 6
click at [523, 282] on span ".email" at bounding box center [518, 282] width 19 height 6
click at [580, 283] on span ""welcome"" at bounding box center [577, 282] width 29 height 6
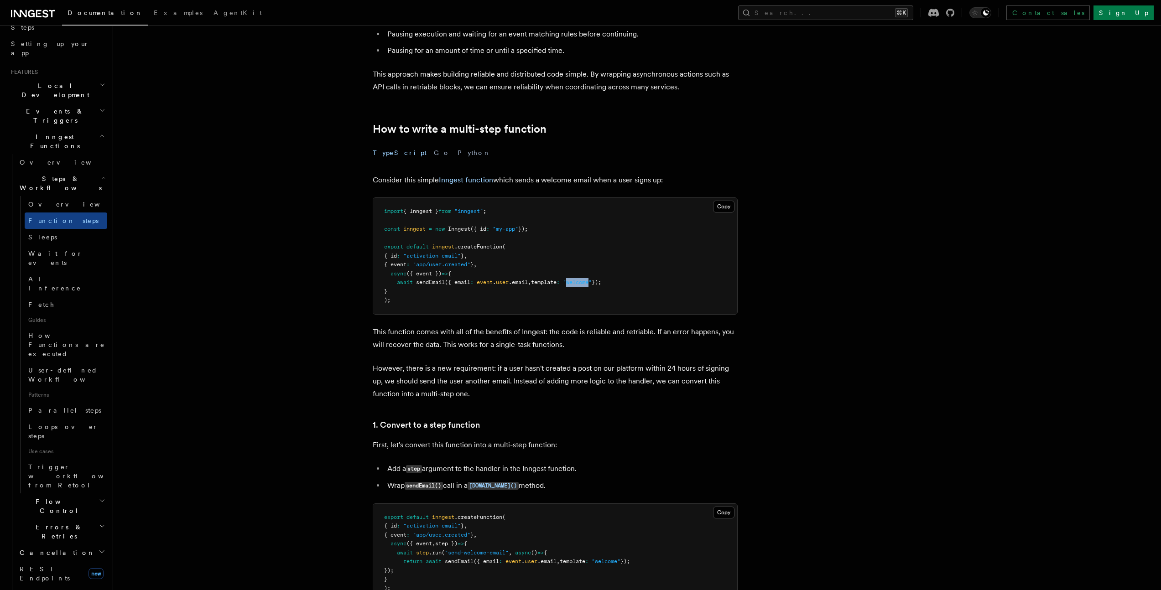
click at [580, 283] on span ""welcome"" at bounding box center [577, 282] width 29 height 6
click at [472, 247] on span ".createFunction" at bounding box center [478, 247] width 48 height 6
click at [491, 246] on span ".createFunction" at bounding box center [478, 247] width 48 height 6
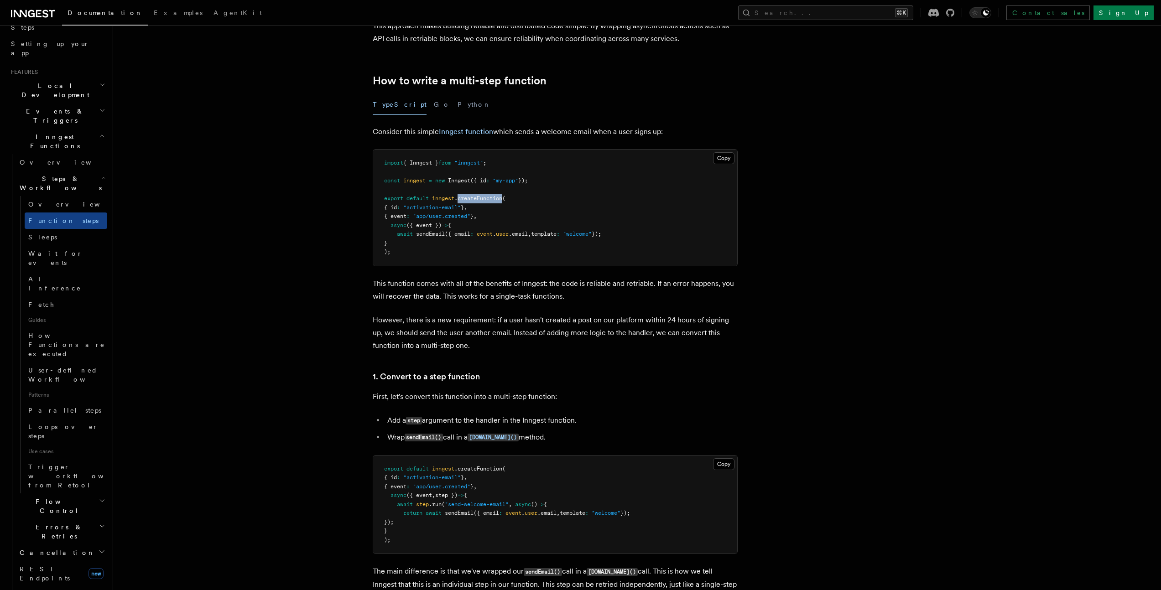
scroll to position [268, 0]
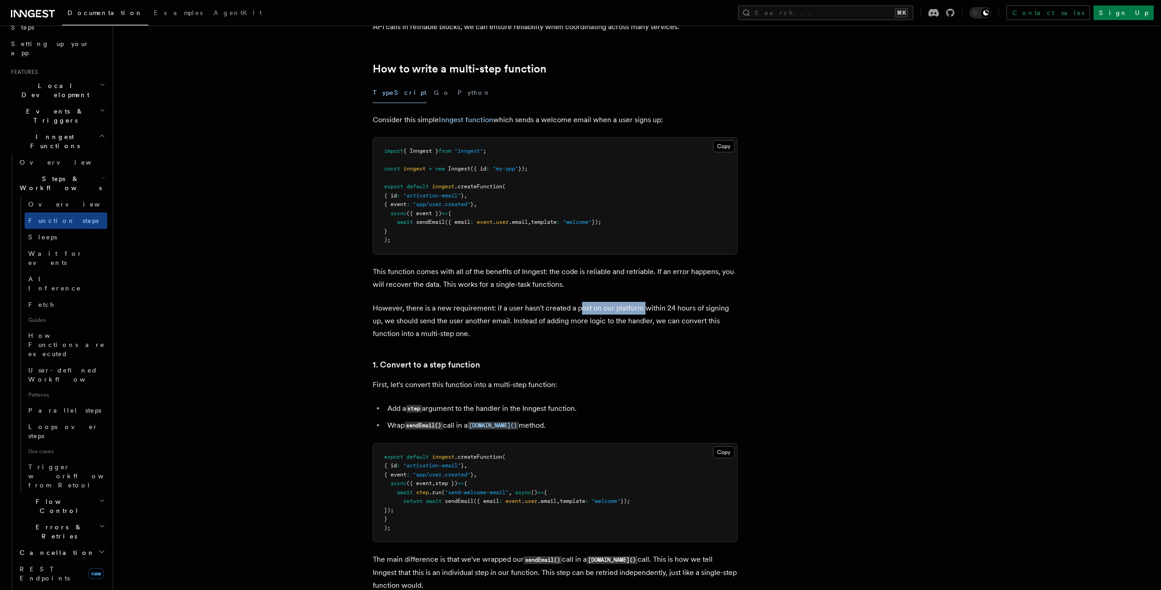
drag, startPoint x: 579, startPoint y: 306, endPoint x: 642, endPoint y: 313, distance: 63.3
click at [642, 313] on p "However, there is a new requirement: if a user hasn't created a post on our pla…" at bounding box center [555, 321] width 365 height 38
drag, startPoint x: 559, startPoint y: 322, endPoint x: 565, endPoint y: 321, distance: 5.9
click at [561, 322] on p "However, there is a new requirement: if a user hasn't created a post on our pla…" at bounding box center [555, 321] width 365 height 38
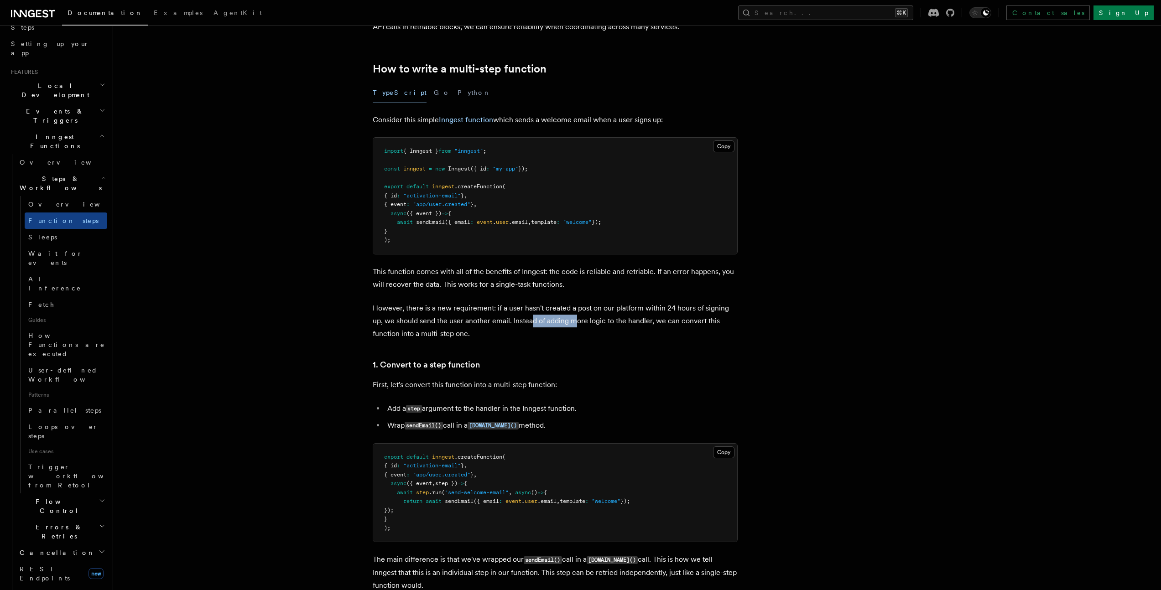
click at [565, 321] on p "However, there is a new requirement: if a user hasn't created a post on our pla…" at bounding box center [555, 321] width 365 height 38
drag, startPoint x: 593, startPoint y: 321, endPoint x: 622, endPoint y: 321, distance: 29.2
click at [619, 321] on p "However, there is a new requirement: if a user hasn't created a post on our pla…" at bounding box center [555, 321] width 365 height 38
click at [622, 321] on p "However, there is a new requirement: if a user hasn't created a post on our pla…" at bounding box center [555, 321] width 365 height 38
drag, startPoint x: 649, startPoint y: 322, endPoint x: 676, endPoint y: 324, distance: 27.9
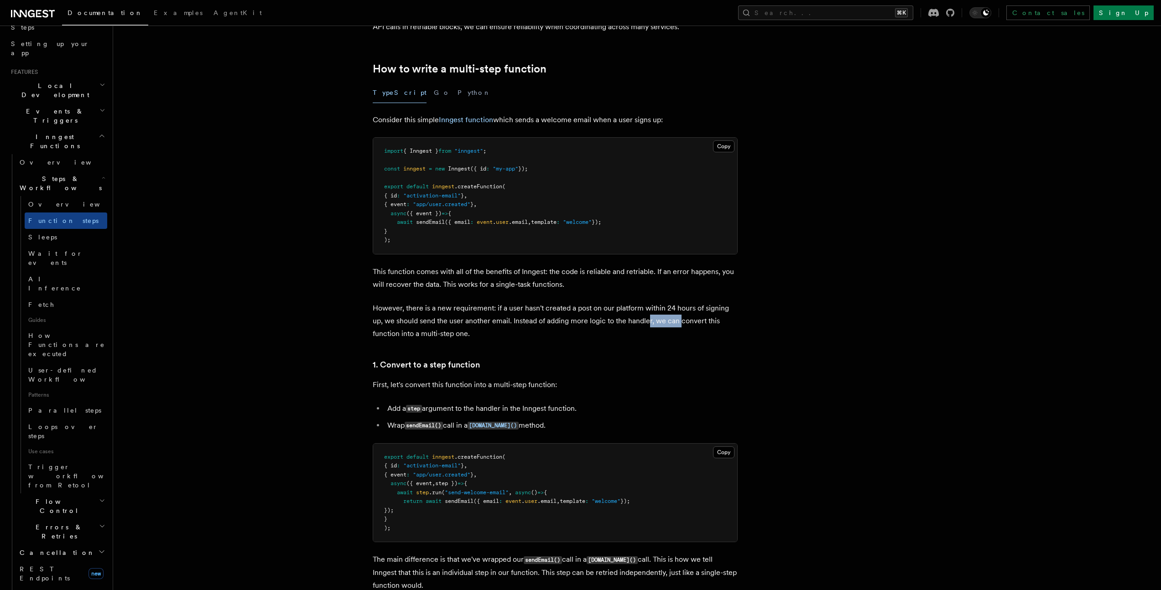
click at [675, 324] on p "However, there is a new requirement: if a user hasn't created a post on our pla…" at bounding box center [555, 321] width 365 height 38
click at [676, 324] on p "However, there is a new requirement: if a user hasn't created a post on our pla…" at bounding box center [555, 321] width 365 height 38
drag, startPoint x: 701, startPoint y: 324, endPoint x: 718, endPoint y: 324, distance: 17.3
click at [716, 324] on p "However, there is a new requirement: if a user hasn't created a post on our pla…" at bounding box center [555, 321] width 365 height 38
click at [718, 324] on p "However, there is a new requirement: if a user hasn't created a post on our pla…" at bounding box center [555, 321] width 365 height 38
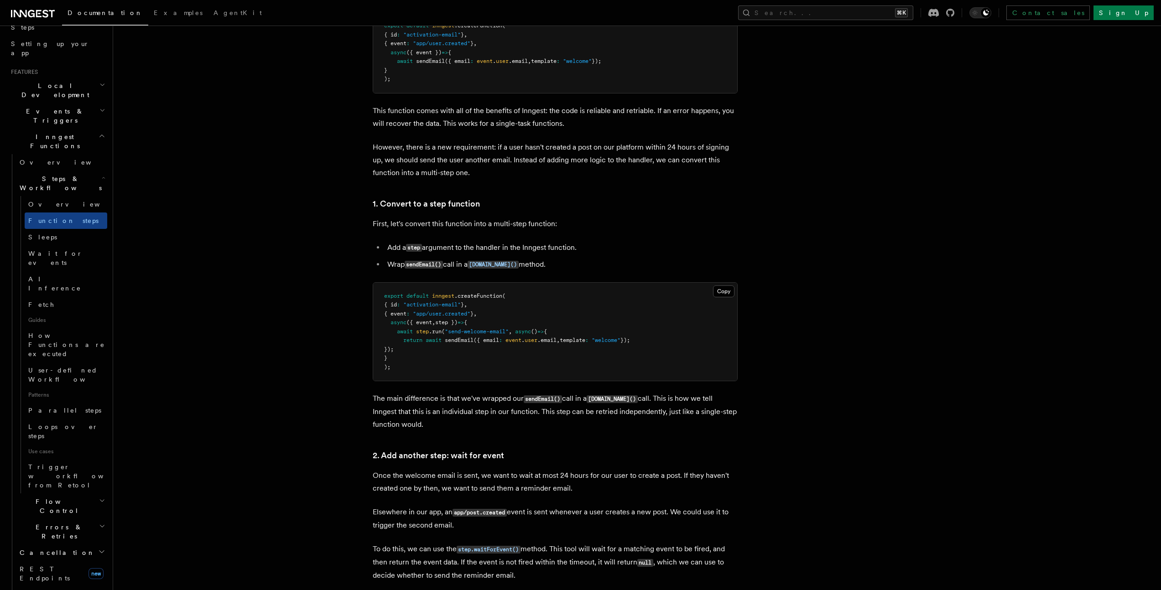
scroll to position [460, 0]
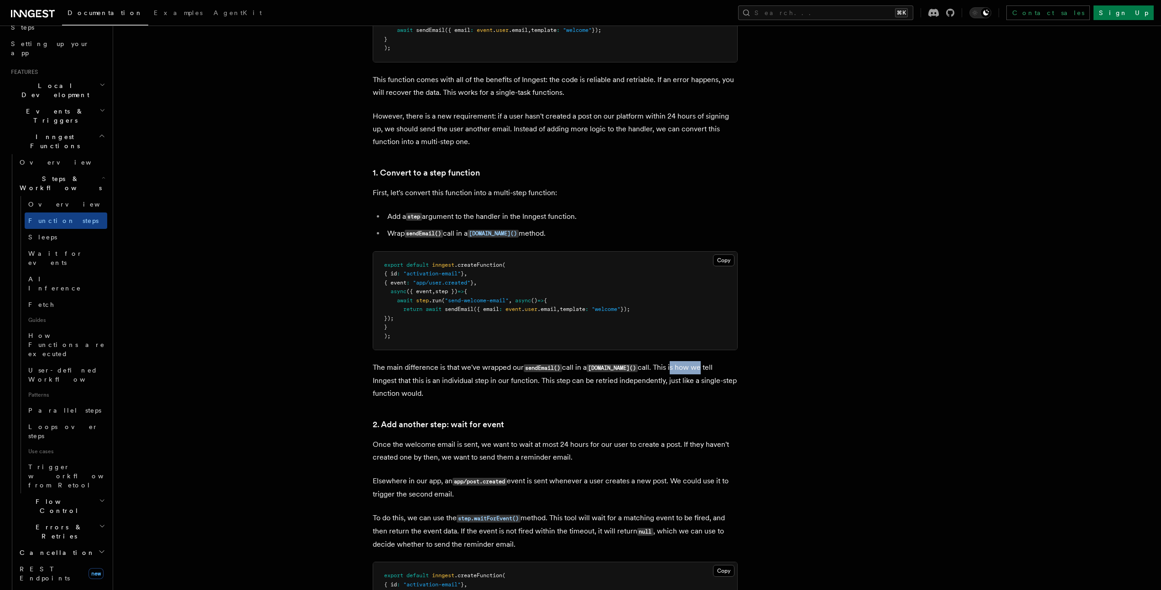
click at [690, 369] on p "The main difference is that we've wrapped our sendEmail() call in a step.run() …" at bounding box center [555, 380] width 365 height 39
click at [691, 369] on p "The main difference is that we've wrapped our sendEmail() call in a step.run() …" at bounding box center [555, 380] width 365 height 39
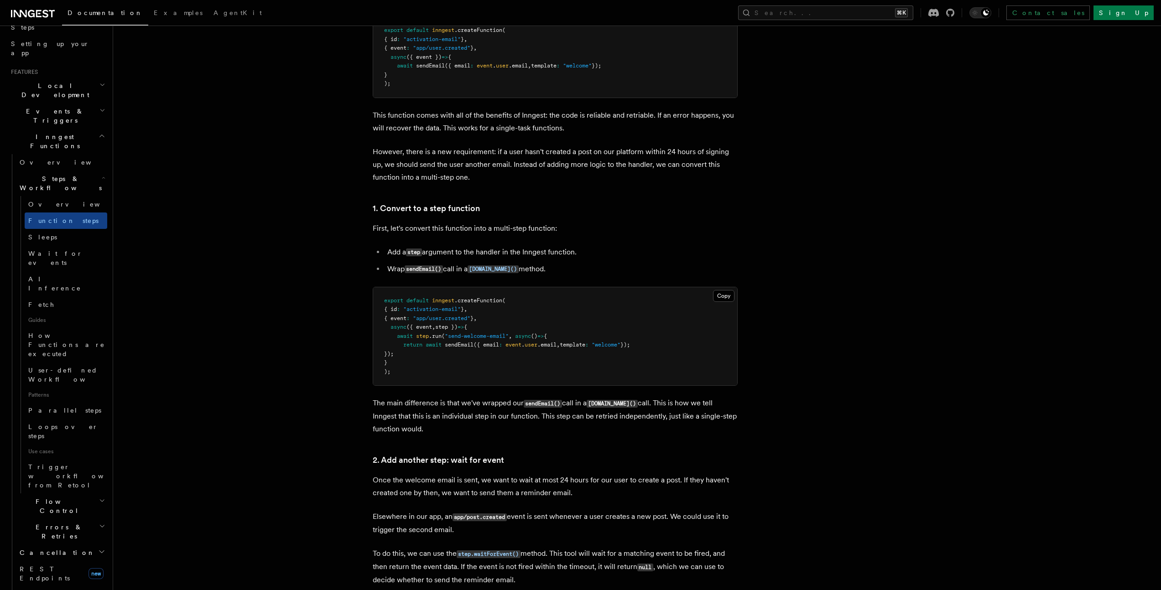
scroll to position [278, 0]
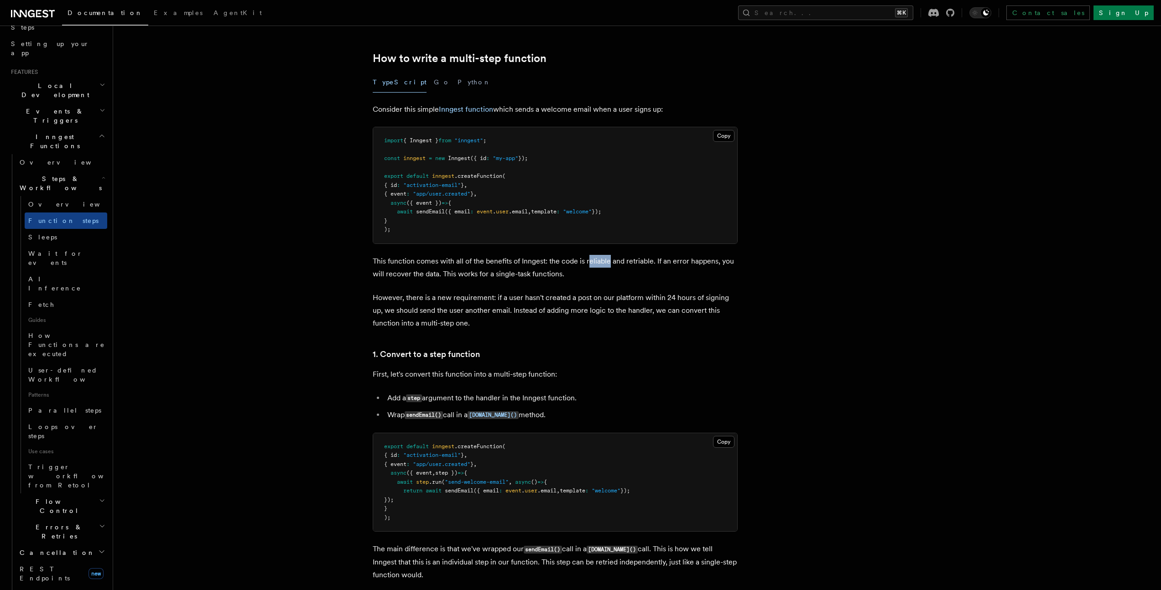
drag, startPoint x: 593, startPoint y: 258, endPoint x: 632, endPoint y: 261, distance: 39.4
click at [625, 260] on p "This function comes with all of the benefits of Inngest: the code is reliable a…" at bounding box center [555, 268] width 365 height 26
click at [632, 261] on p "This function comes with all of the benefits of Inngest: the code is reliable a…" at bounding box center [555, 268] width 365 height 26
drag, startPoint x: 655, startPoint y: 261, endPoint x: 703, endPoint y: 261, distance: 47.9
click at [703, 261] on p "This function comes with all of the benefits of Inngest: the code is reliable a…" at bounding box center [555, 268] width 365 height 26
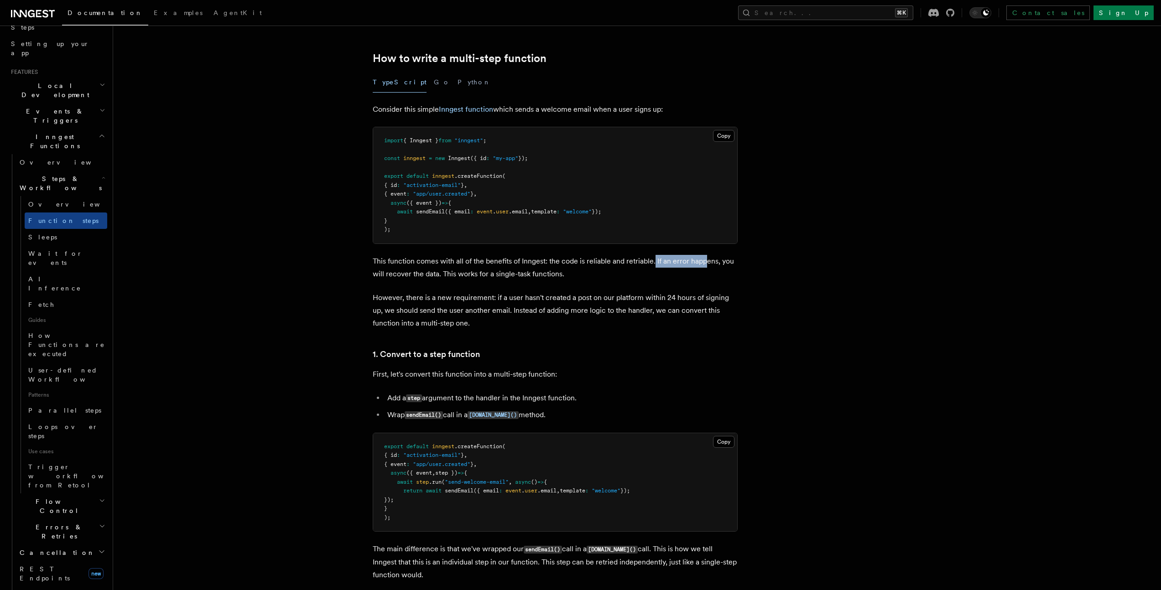
click at [703, 261] on p "This function comes with all of the benefits of Inngest: the code is reliable a…" at bounding box center [555, 268] width 365 height 26
drag, startPoint x: 456, startPoint y: 272, endPoint x: 499, endPoint y: 273, distance: 42.9
click at [483, 273] on p "This function comes with all of the benefits of Inngest: the code is reliable a…" at bounding box center [555, 268] width 365 height 26
click at [500, 273] on p "This function comes with all of the benefits of Inngest: the code is reliable a…" at bounding box center [555, 268] width 365 height 26
drag, startPoint x: 515, startPoint y: 273, endPoint x: 552, endPoint y: 275, distance: 36.6
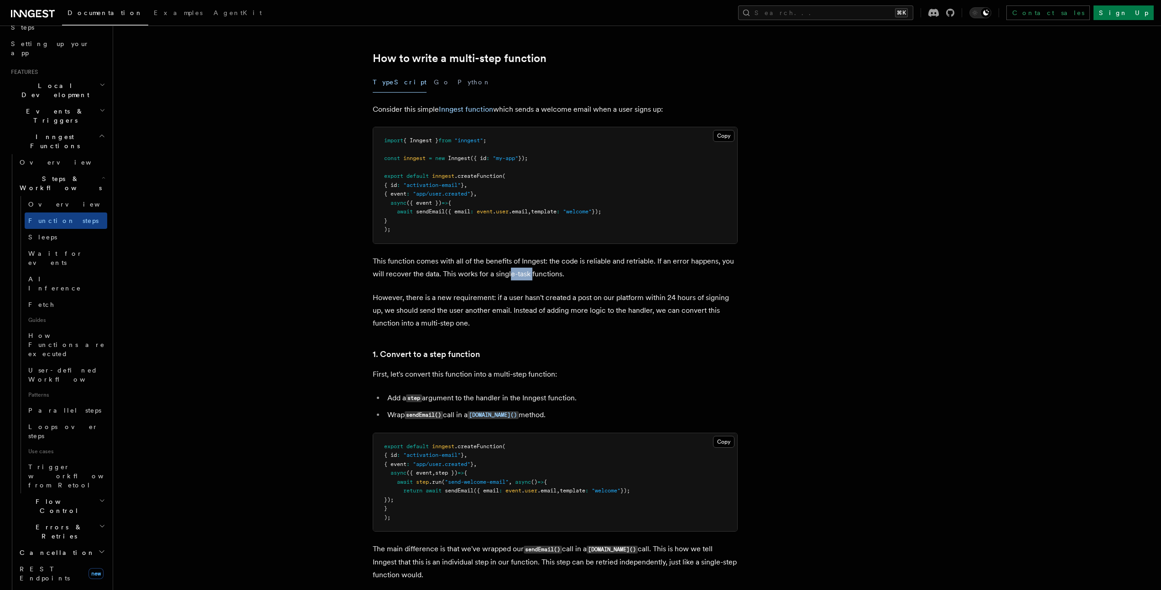
click at [549, 275] on p "This function comes with all of the benefits of Inngest: the code is reliable a…" at bounding box center [555, 268] width 365 height 26
click at [552, 275] on p "This function comes with all of the benefits of Inngest: the code is reliable a…" at bounding box center [555, 268] width 365 height 26
click at [511, 274] on p "This function comes with all of the benefits of Inngest: the code is reliable a…" at bounding box center [555, 268] width 365 height 26
drag, startPoint x: 441, startPoint y: 274, endPoint x: 571, endPoint y: 275, distance: 129.5
click at [571, 275] on p "This function comes with all of the benefits of Inngest: the code is reliable a…" at bounding box center [555, 268] width 365 height 26
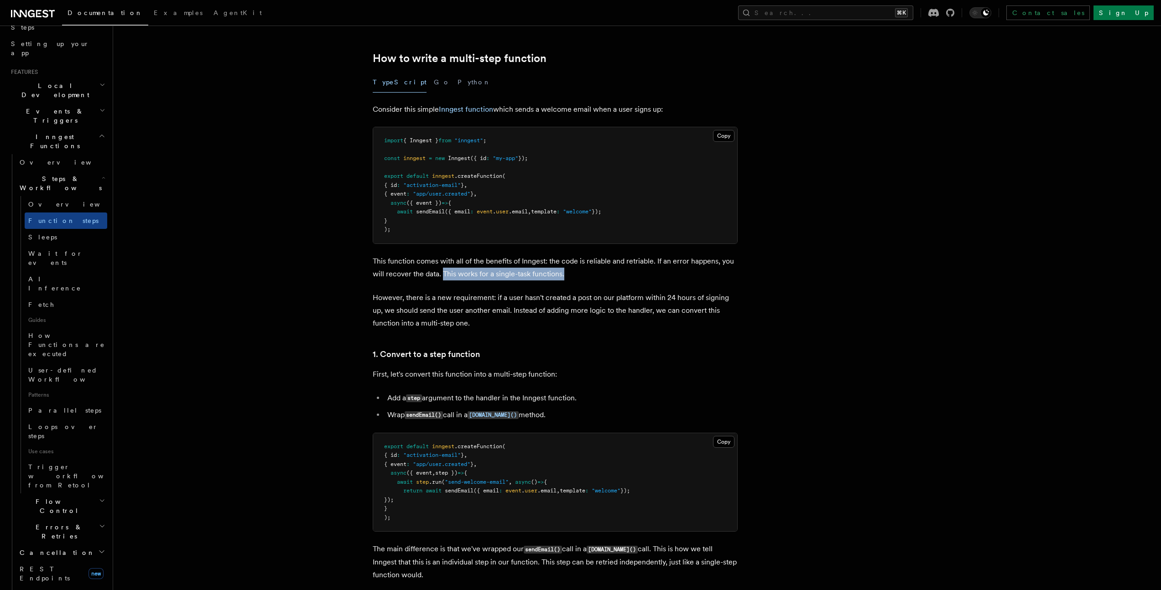
copy p "This works for a single-task functions."
click at [561, 263] on p "This function comes with all of the benefits of Inngest: the code is reliable a…" at bounding box center [555, 268] width 365 height 26
drag, startPoint x: 604, startPoint y: 264, endPoint x: 625, endPoint y: 265, distance: 20.6
click at [625, 265] on p "This function comes with all of the benefits of Inngest: the code is reliable a…" at bounding box center [555, 268] width 365 height 26
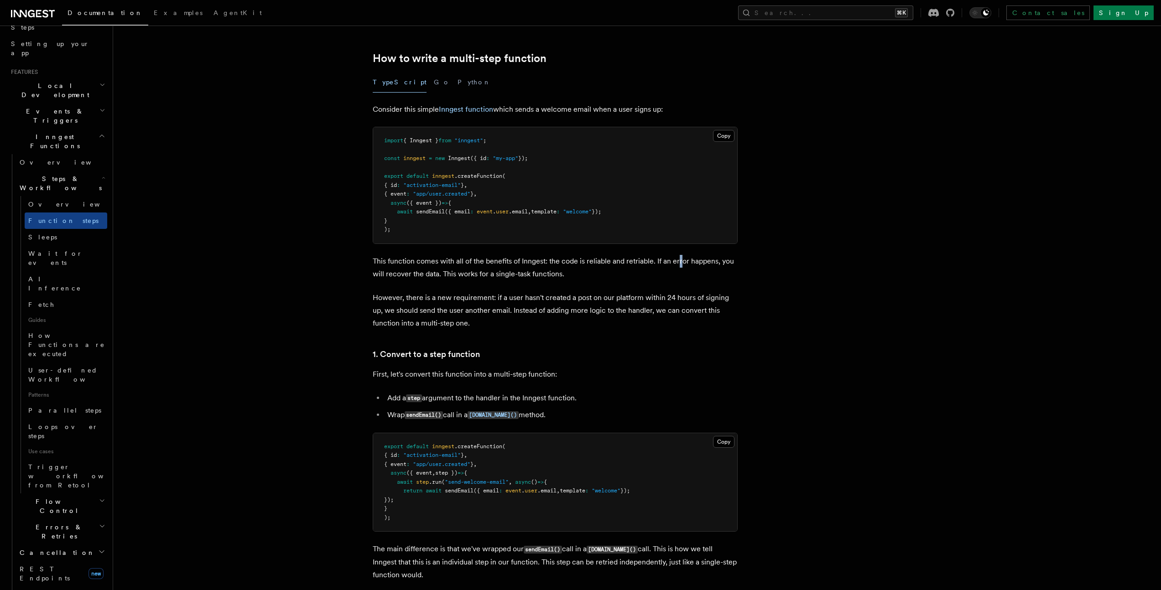
click at [679, 263] on p "This function comes with all of the benefits of Inngest: the code is reliable a…" at bounding box center [555, 268] width 365 height 26
click at [57, 250] on span "Wait for events" at bounding box center [55, 258] width 54 height 16
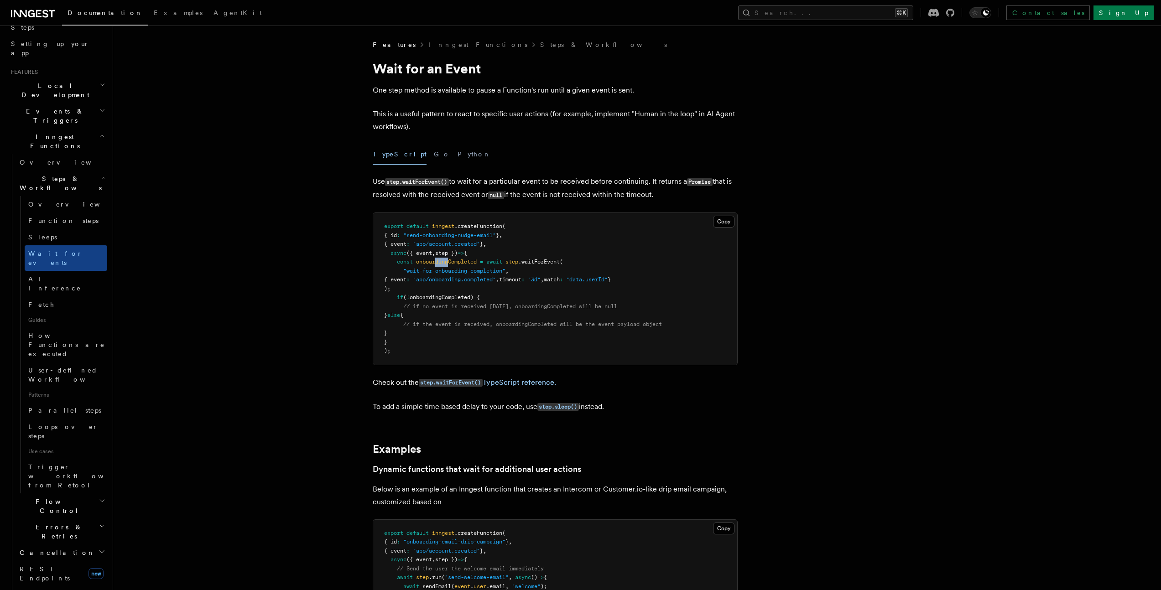
drag, startPoint x: 446, startPoint y: 265, endPoint x: 460, endPoint y: 265, distance: 14.1
click at [460, 265] on span "onboardingCompleted" at bounding box center [446, 262] width 61 height 6
drag, startPoint x: 454, startPoint y: 296, endPoint x: 461, endPoint y: 296, distance: 6.4
click at [460, 296] on span "onboardingCompleted) {" at bounding box center [445, 297] width 70 height 6
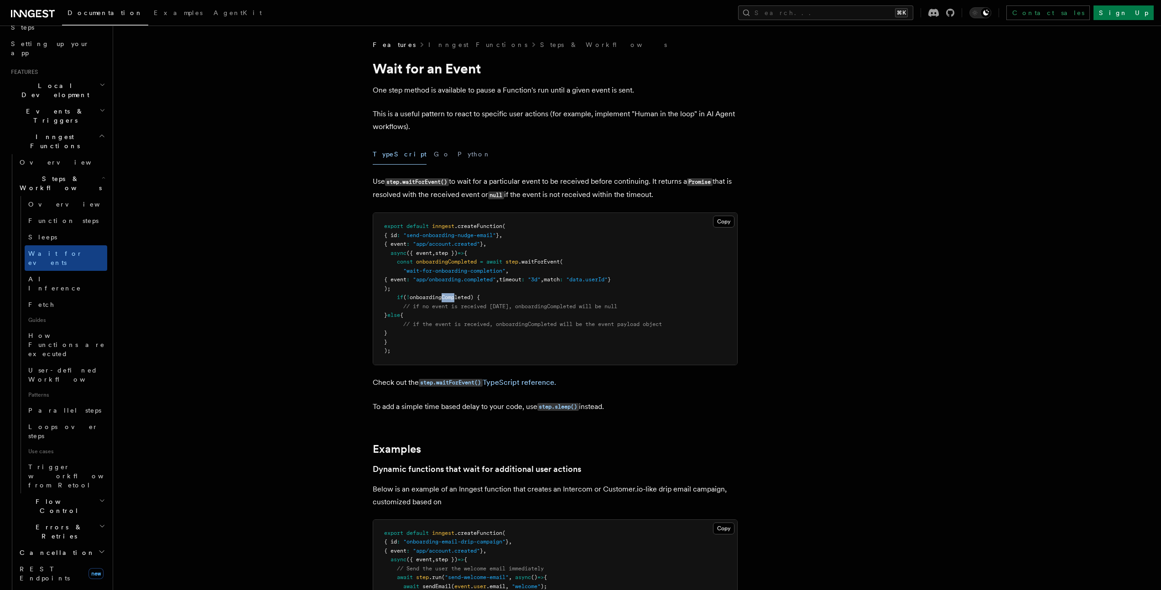
click at [461, 296] on span "onboardingCompleted) {" at bounding box center [445, 297] width 70 height 6
drag, startPoint x: 456, startPoint y: 263, endPoint x: 479, endPoint y: 260, distance: 22.9
click at [475, 261] on span "onboardingCompleted" at bounding box center [446, 262] width 61 height 6
click at [483, 258] on pre "export default inngest .createFunction ( { id : "send-onboarding-nudge-email" }…" at bounding box center [555, 289] width 364 height 152
drag, startPoint x: 529, startPoint y: 258, endPoint x: 542, endPoint y: 258, distance: 12.3
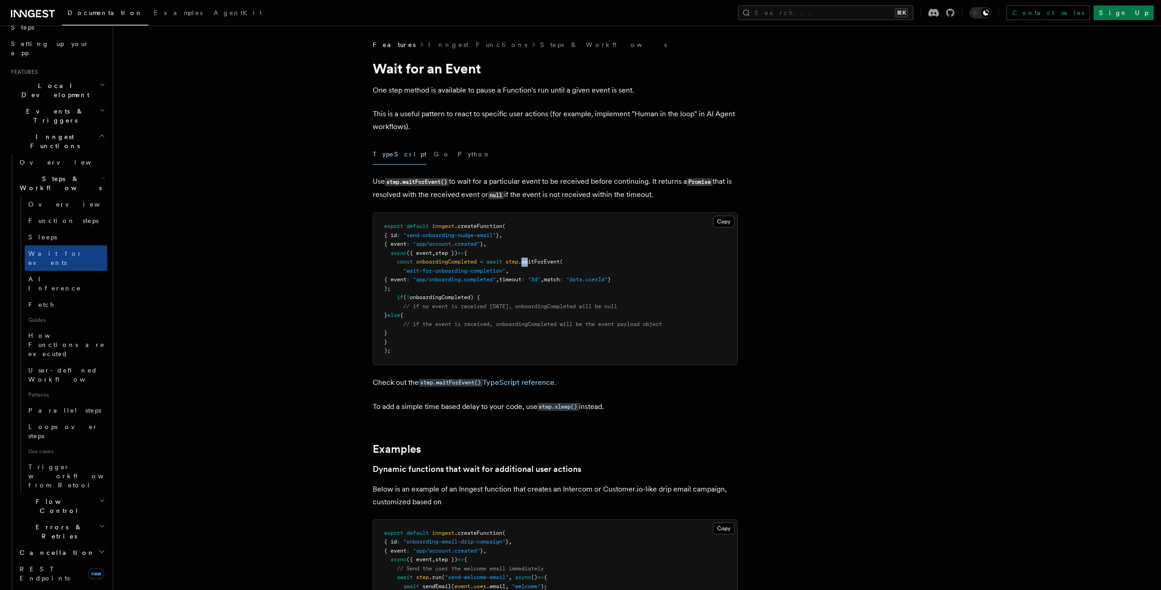
click at [540, 258] on pre "export default inngest .createFunction ( { id : "send-onboarding-nudge-email" }…" at bounding box center [555, 289] width 364 height 152
click at [542, 258] on pre "export default inngest .createFunction ( { id : "send-onboarding-nudge-email" }…" at bounding box center [555, 289] width 364 height 152
click at [454, 300] on span "onboardingCompleted) {" at bounding box center [445, 297] width 70 height 6
click at [474, 301] on pre "export default inngest .createFunction ( { id : "send-onboarding-nudge-email" }…" at bounding box center [555, 289] width 364 height 152
